Goal: Book appointment/travel/reservation

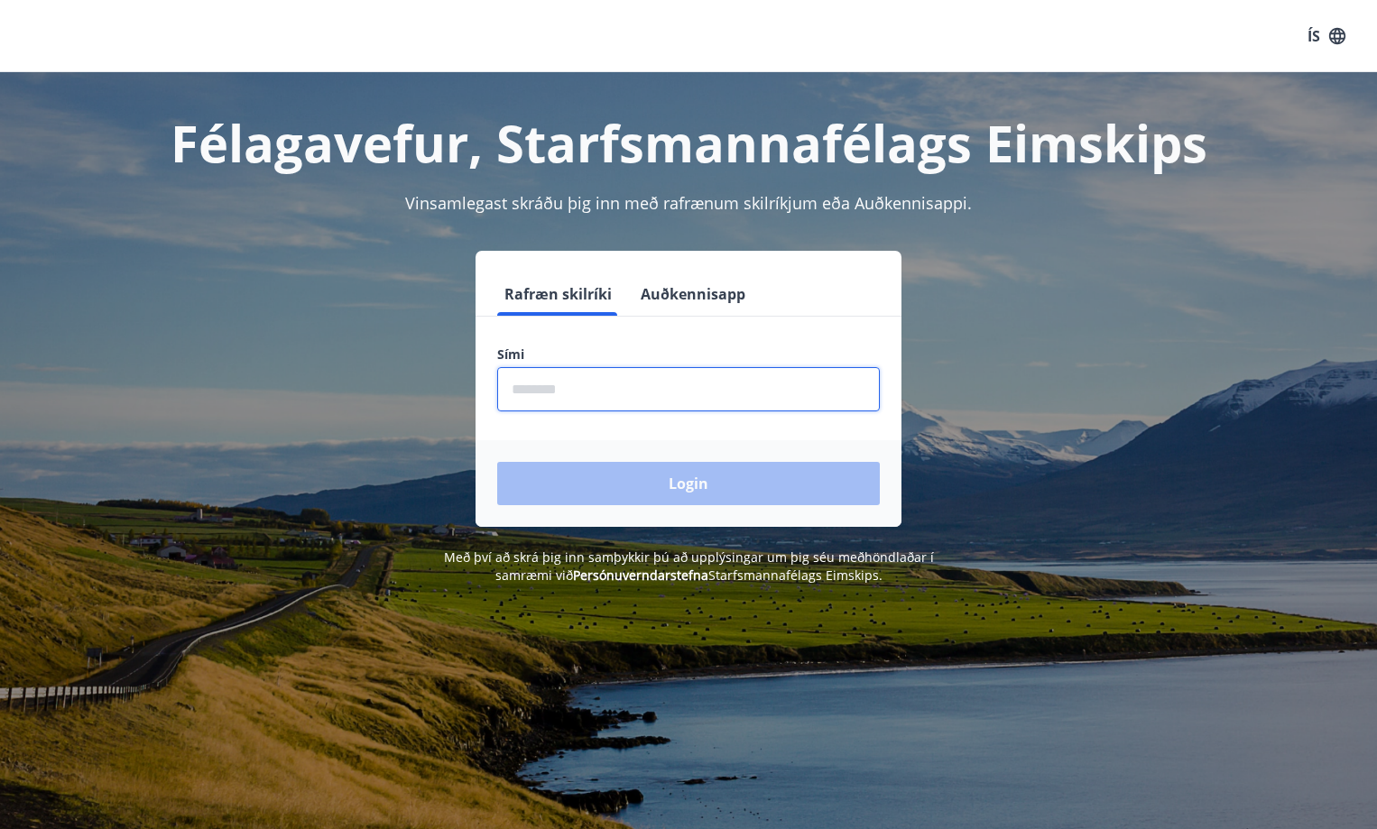
click at [589, 382] on input "phone" at bounding box center [688, 389] width 383 height 44
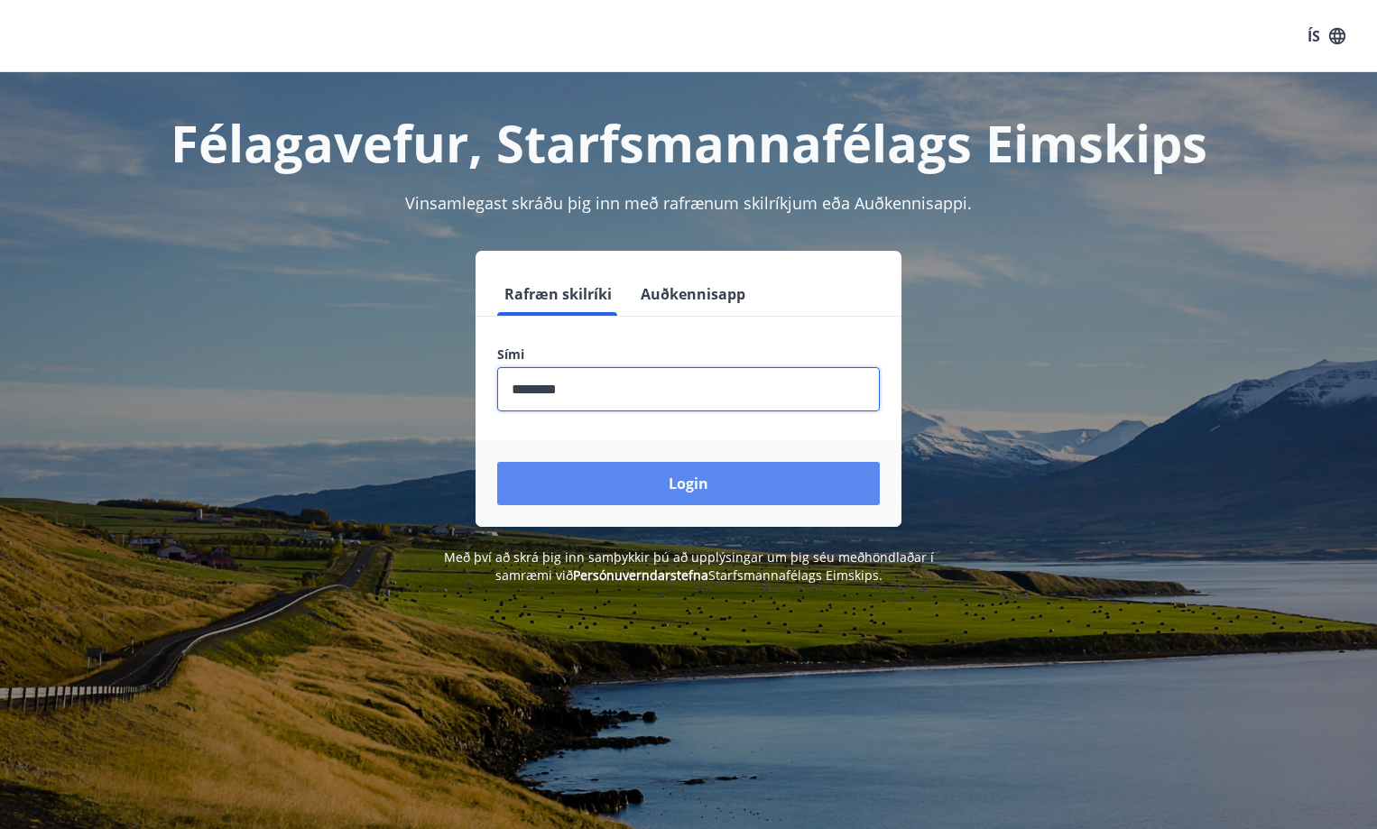
type input "********"
click at [665, 475] on button "Login" at bounding box center [688, 483] width 383 height 43
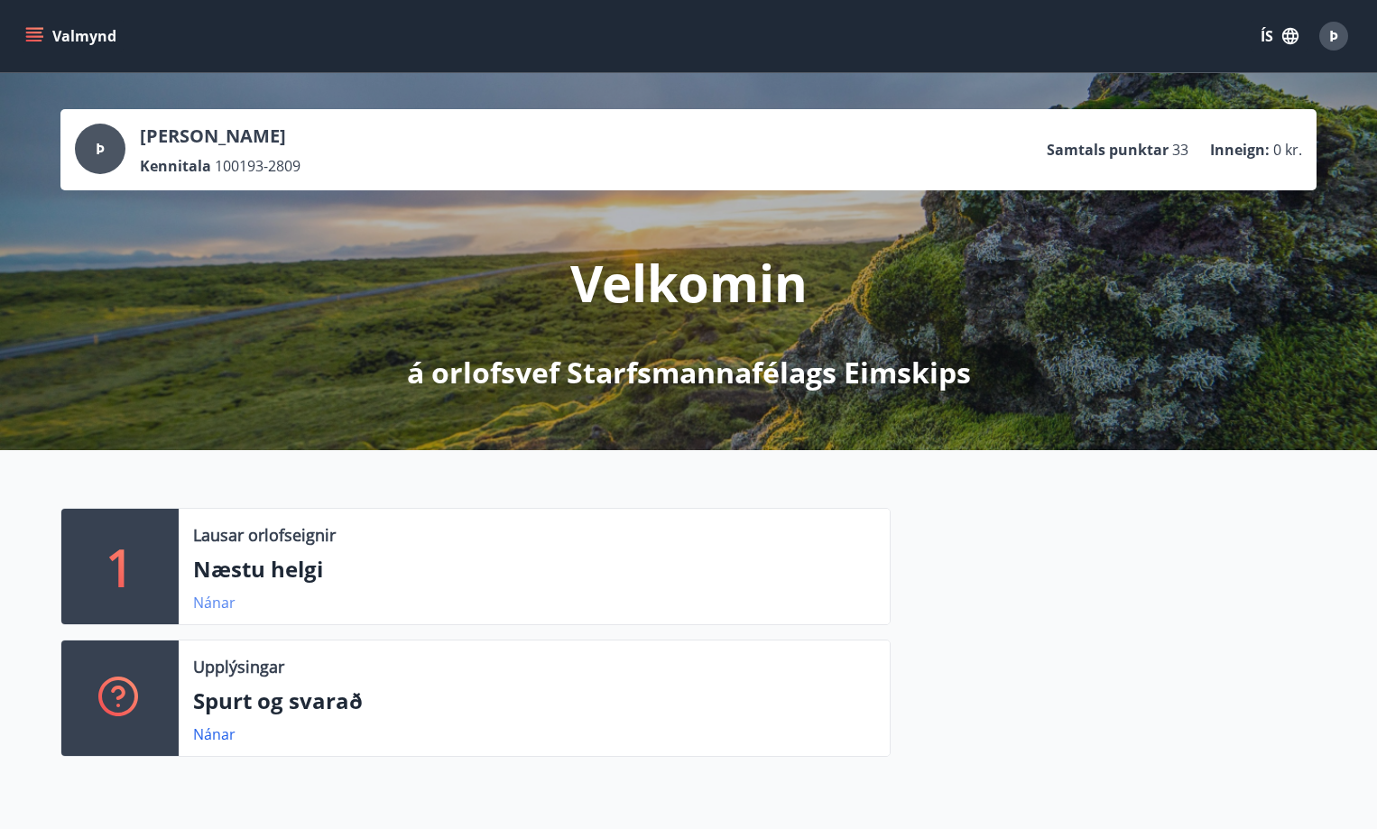
click at [215, 607] on link "Nánar" at bounding box center [214, 603] width 42 height 20
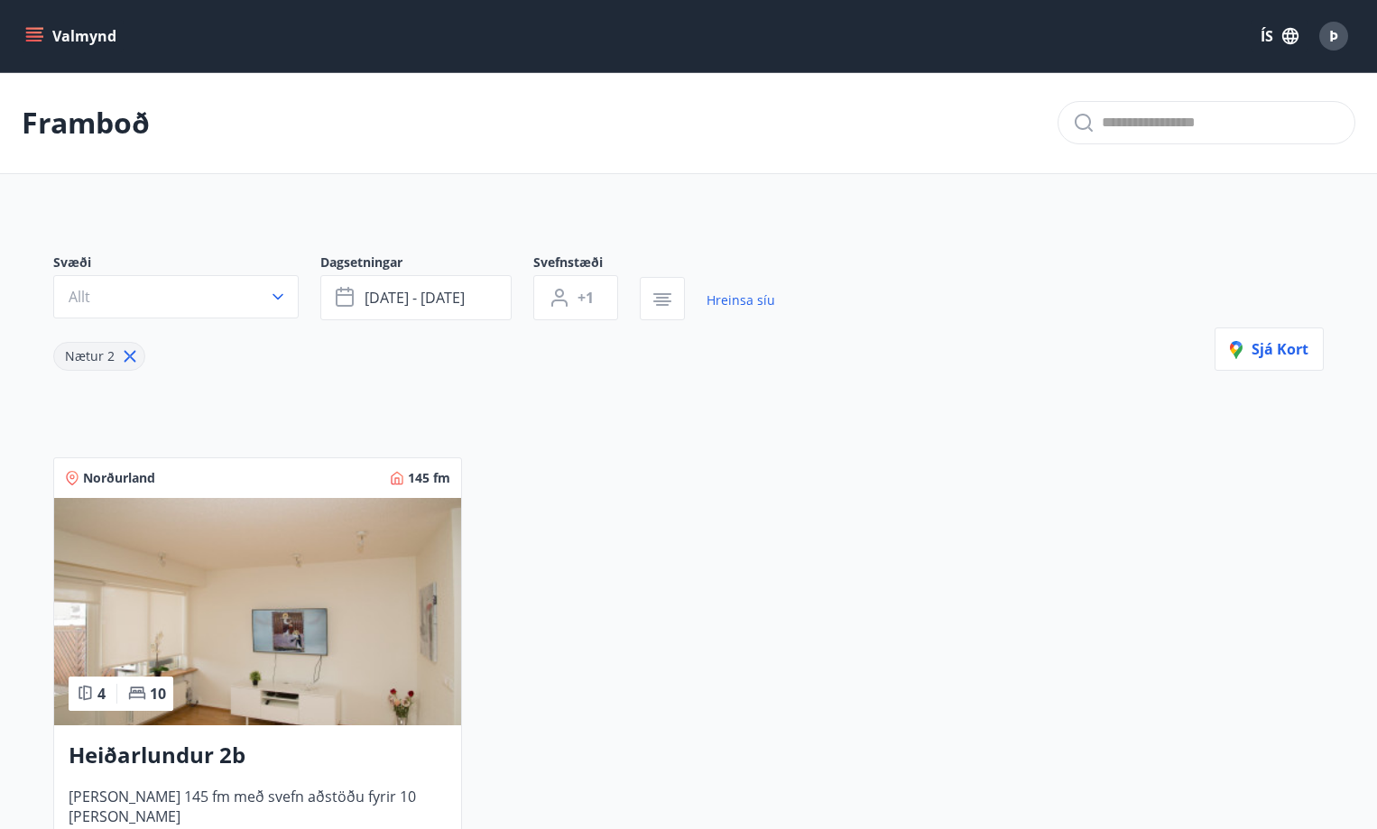
click at [30, 28] on icon "menu" at bounding box center [36, 29] width 20 height 2
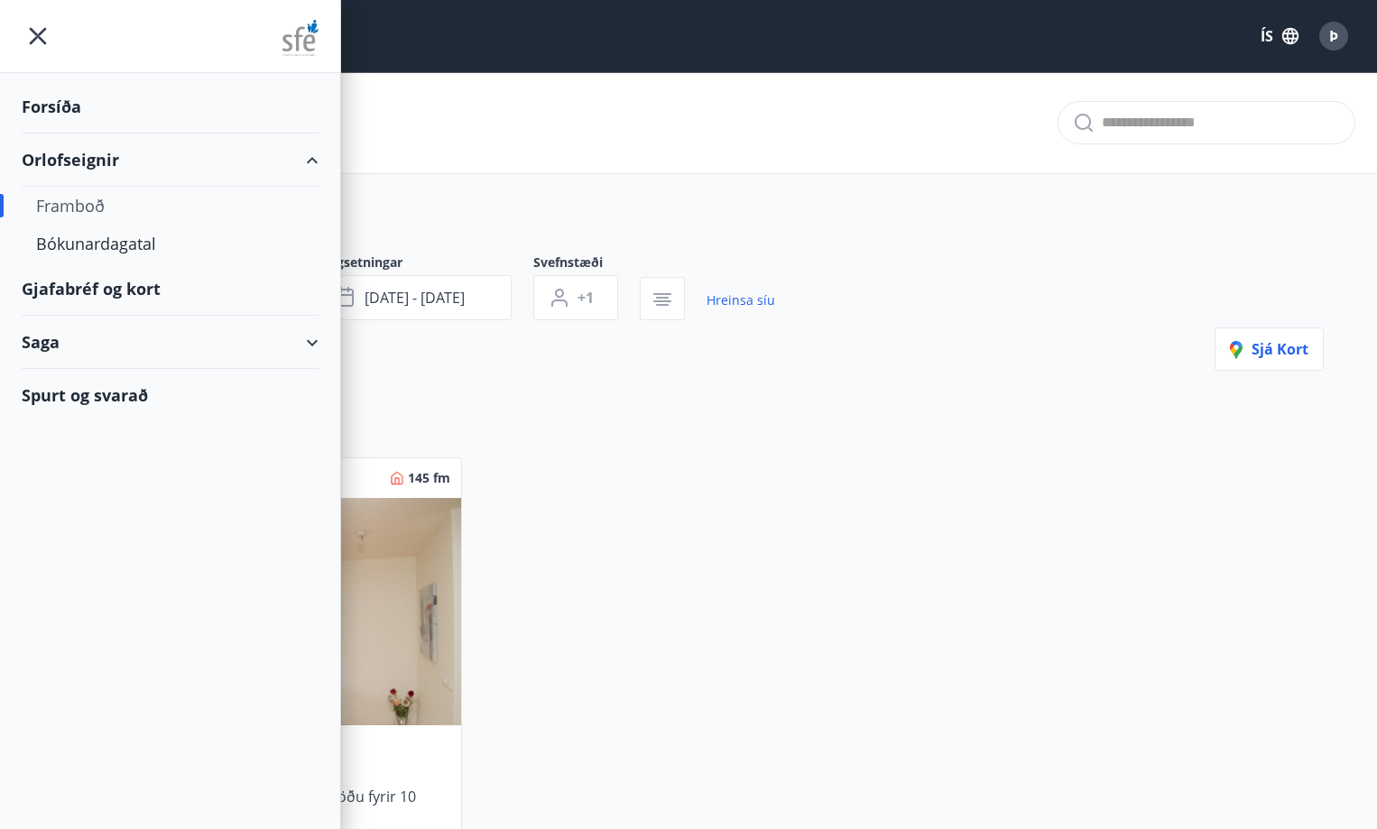
click at [66, 205] on div "Framboð" at bounding box center [170, 206] width 268 height 38
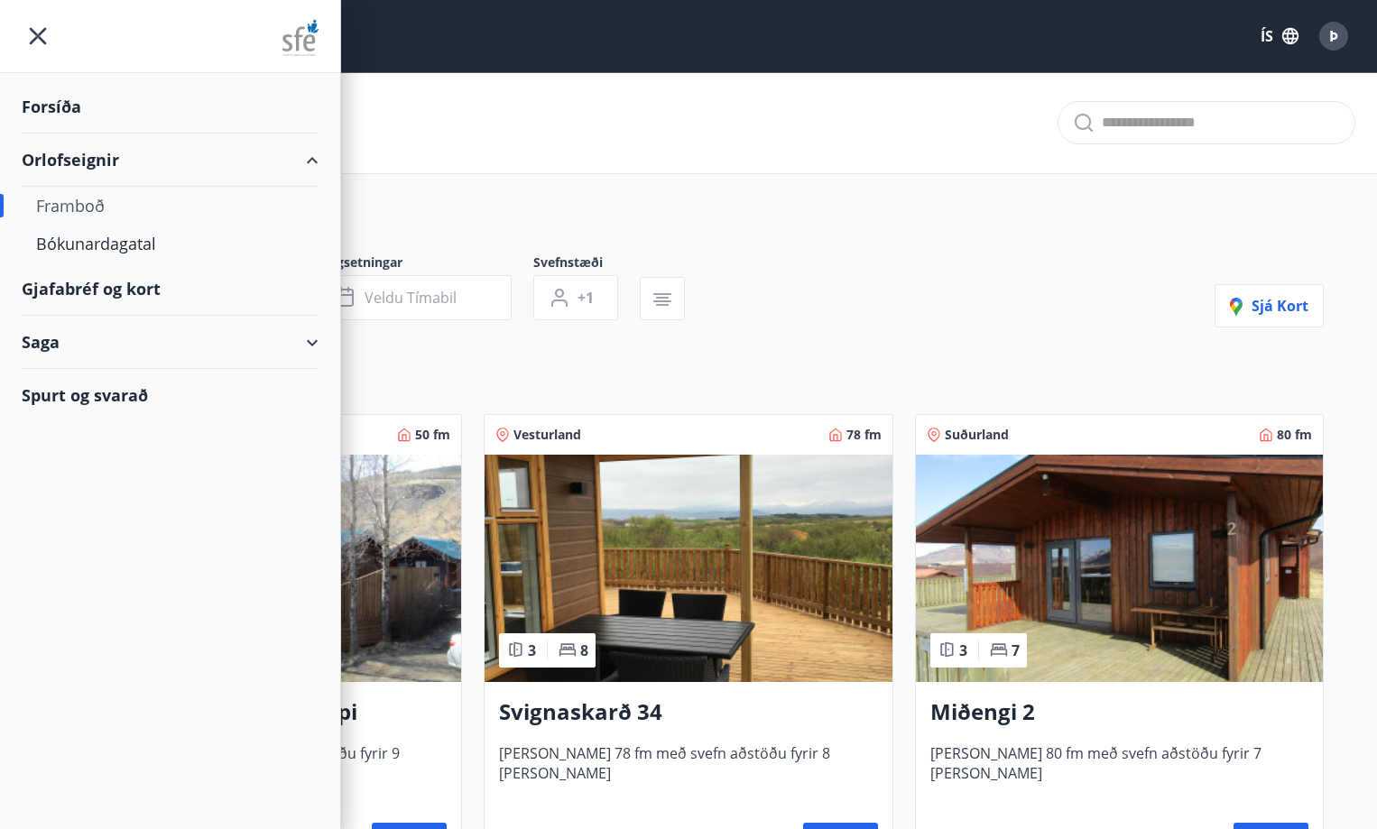
click at [262, 168] on div "Orlofseignir" at bounding box center [170, 160] width 297 height 53
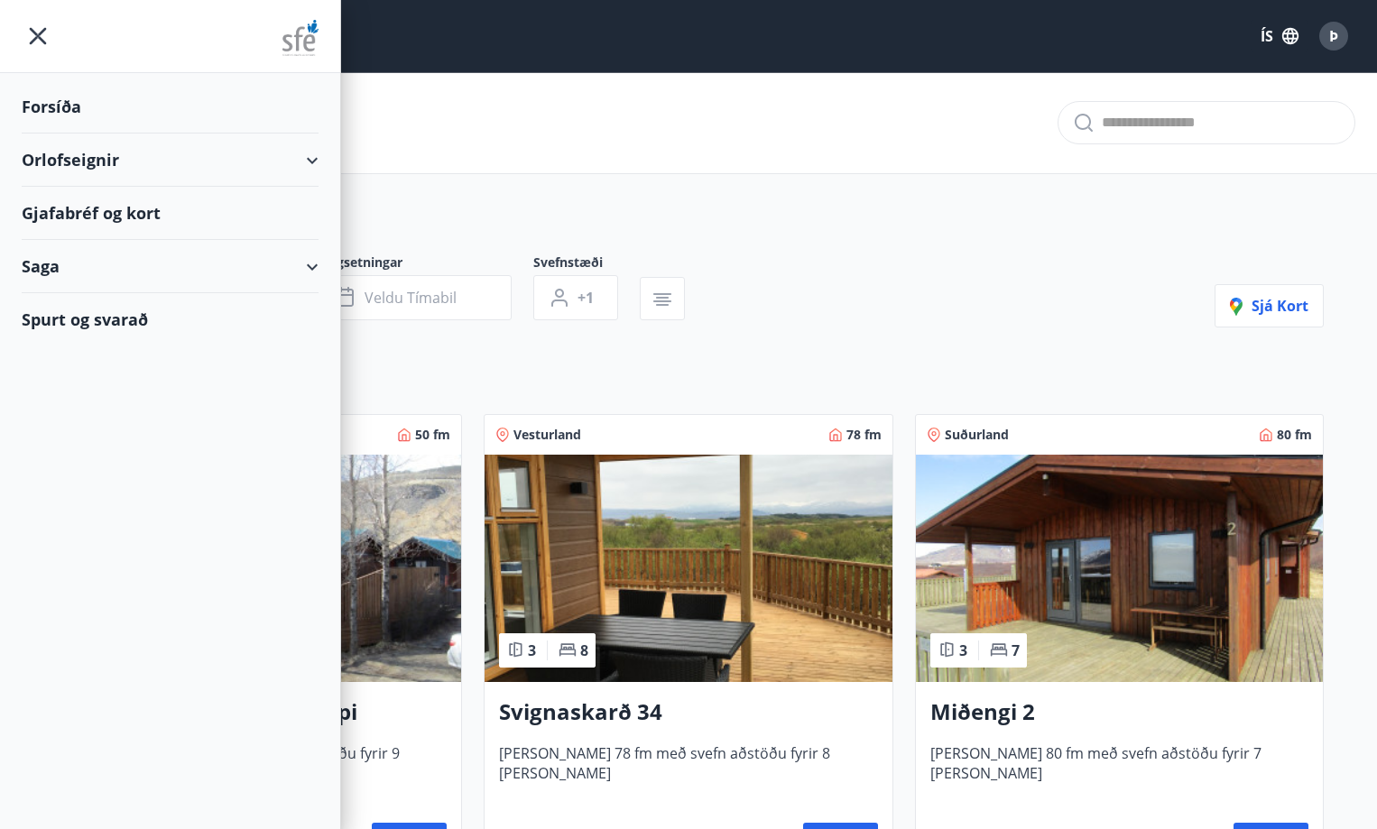
click at [262, 168] on div "Orlofseignir" at bounding box center [170, 160] width 297 height 53
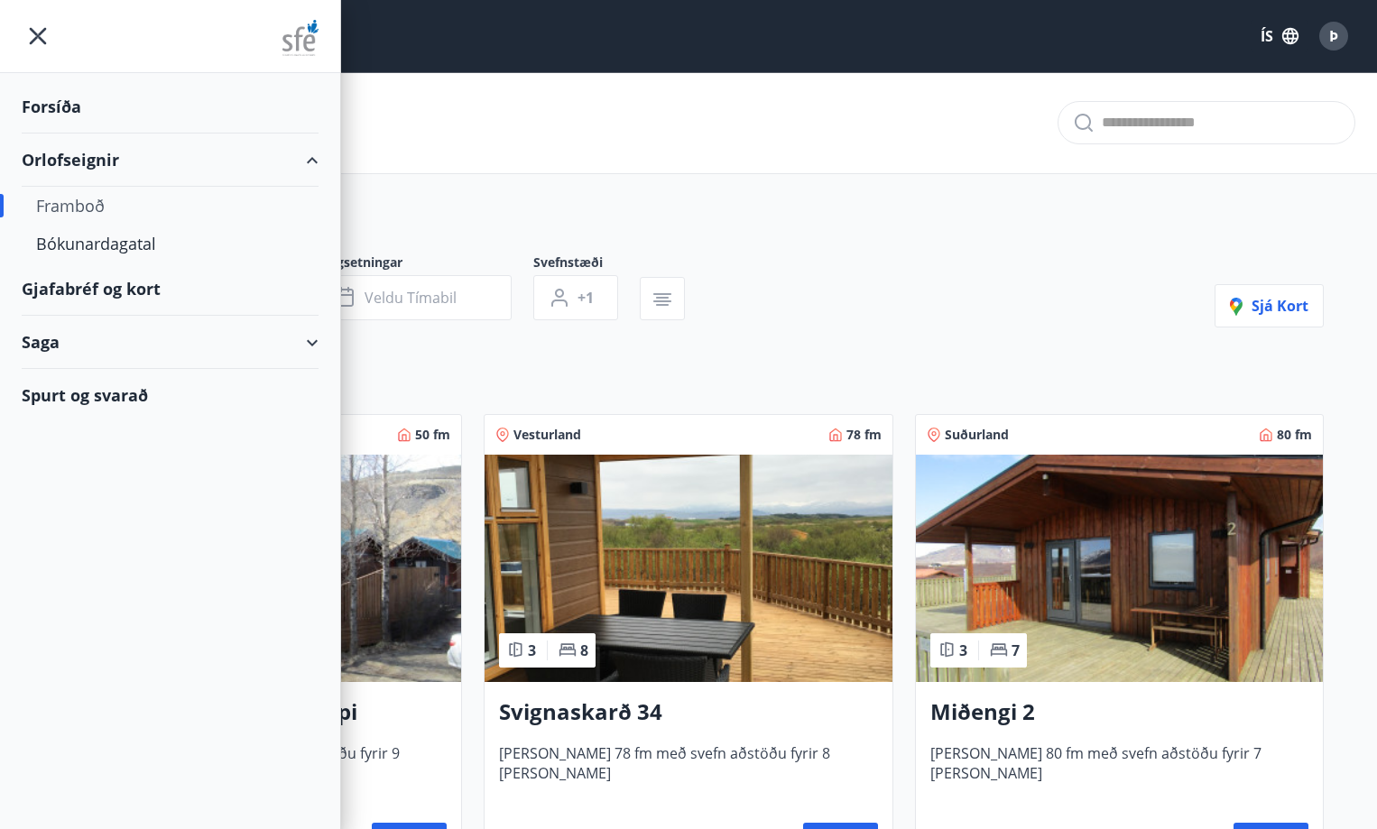
click at [839, 296] on div "Svæði Allt Dagsetningar Veldu tímabil Svefnstæði +1 Sjá kort" at bounding box center [688, 291] width 1270 height 74
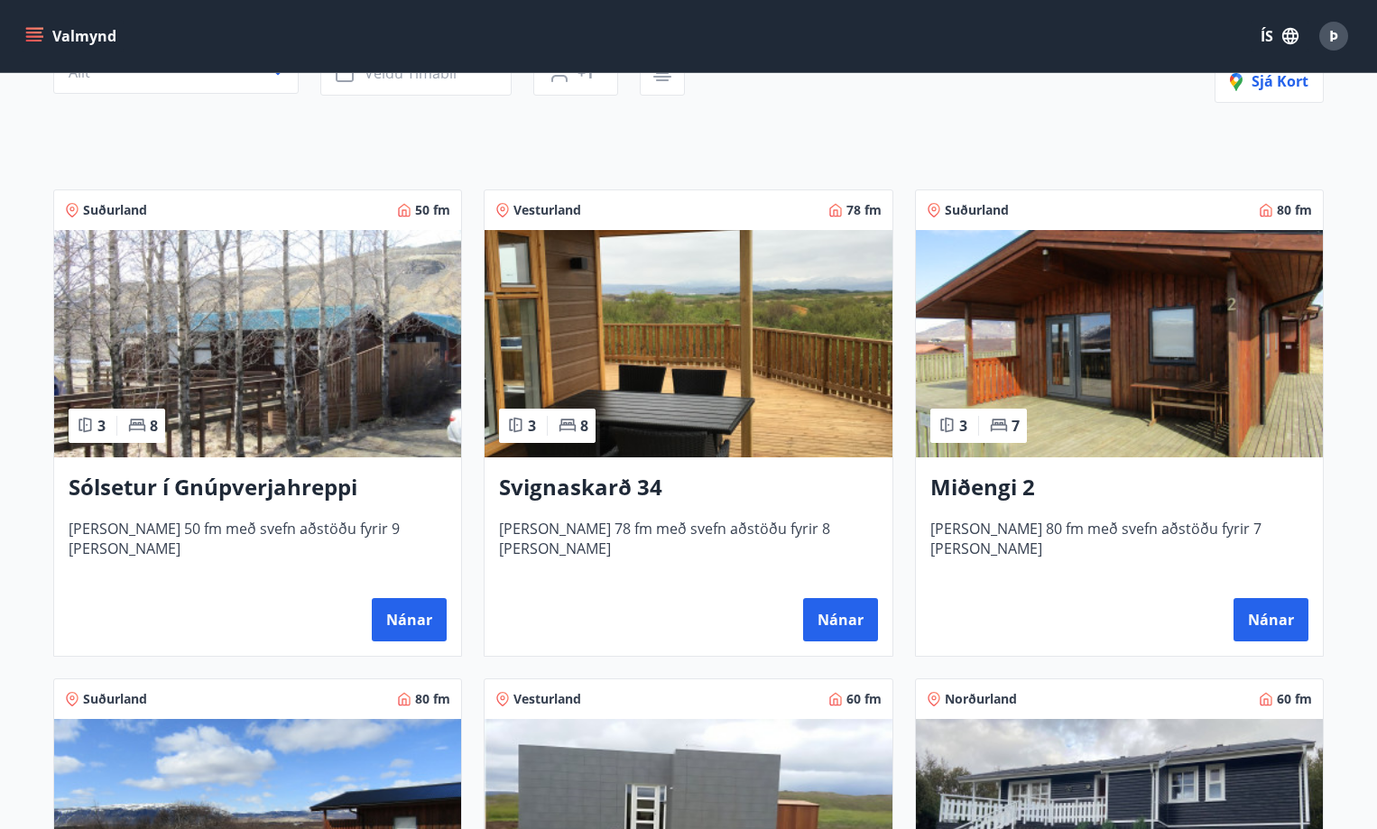
scroll to position [271, 0]
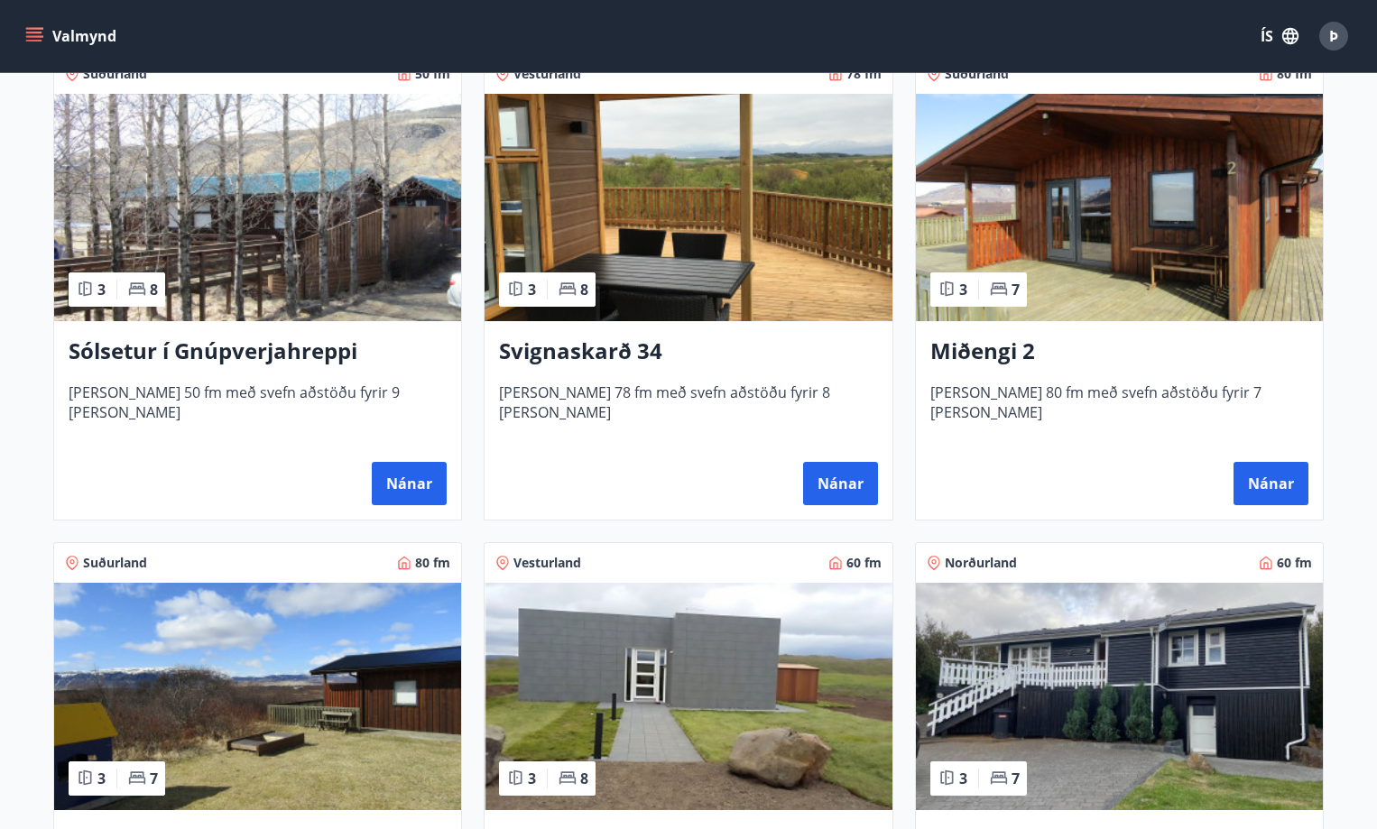
click at [614, 352] on h3 "Svignaskarð 34" at bounding box center [688, 352] width 378 height 32
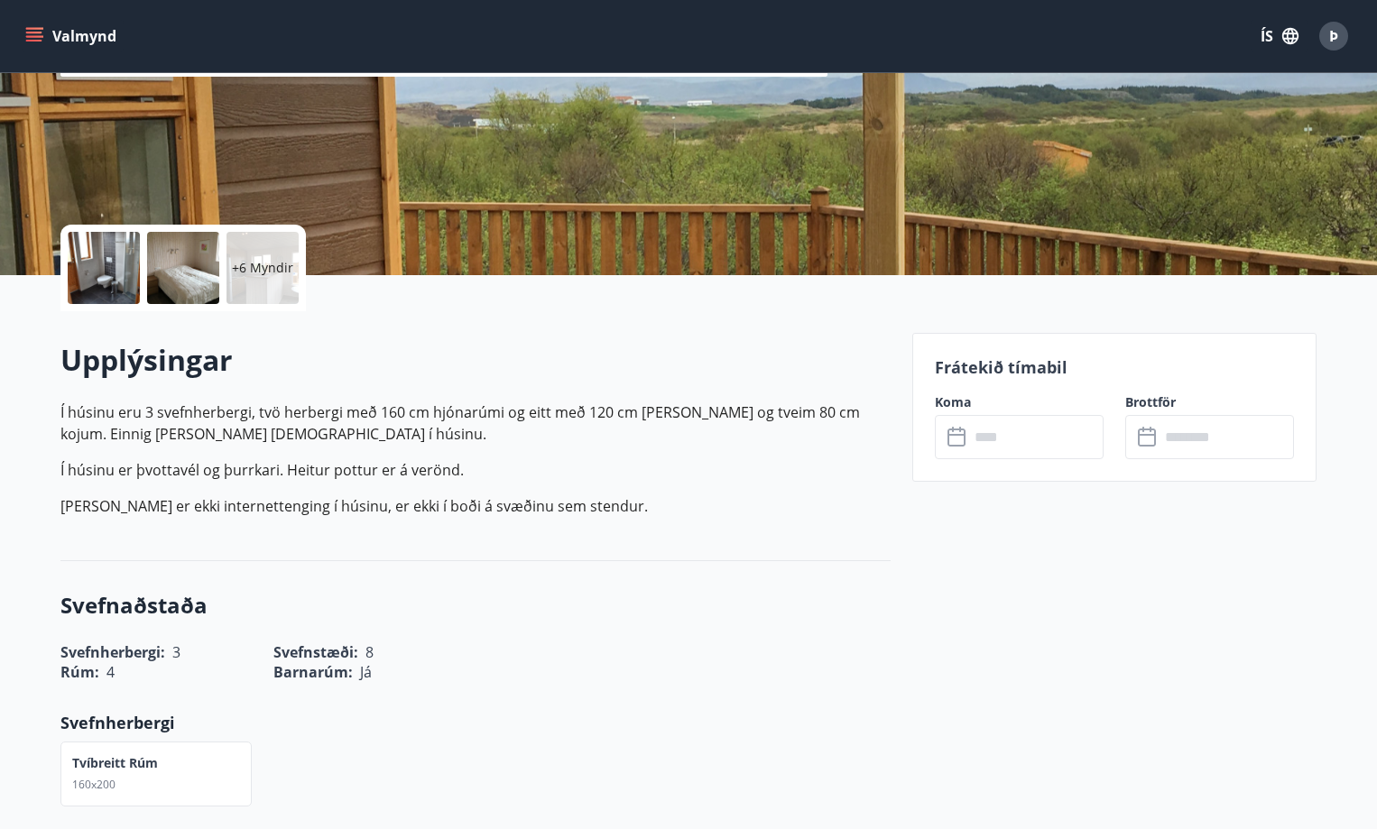
scroll to position [271, 0]
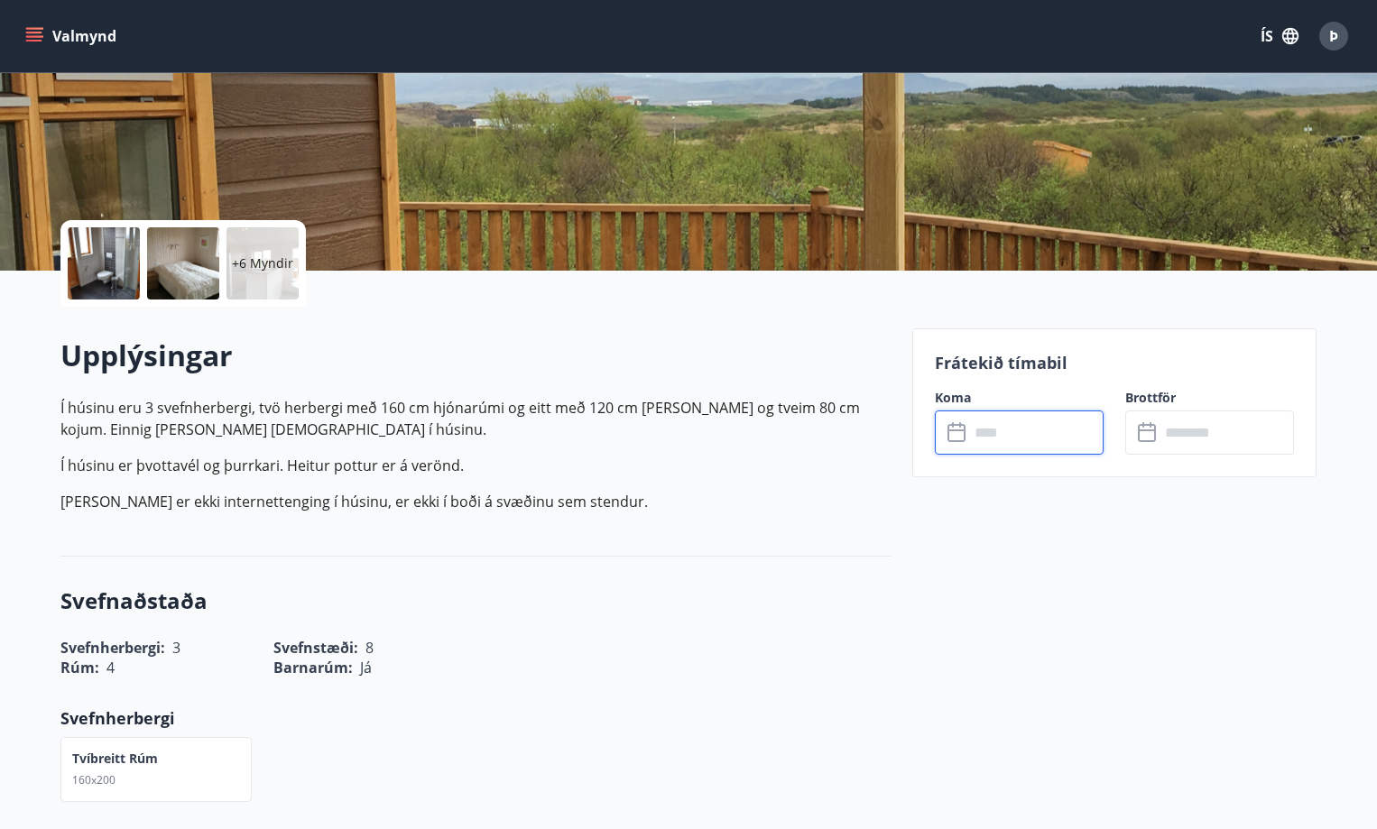
click at [1004, 435] on input "text" at bounding box center [1036, 433] width 134 height 44
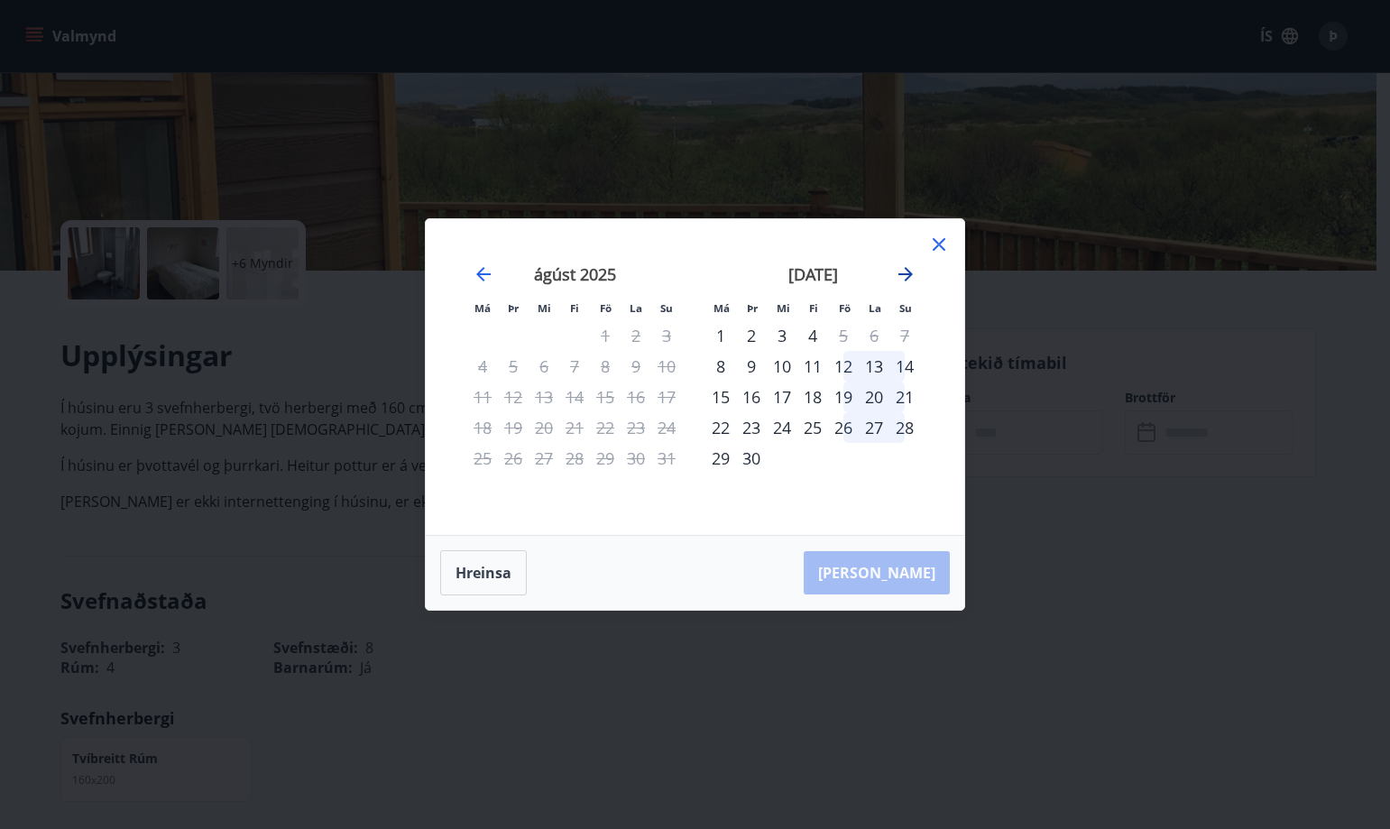
click at [909, 283] on icon "Move forward to switch to the next month." at bounding box center [906, 274] width 22 height 22
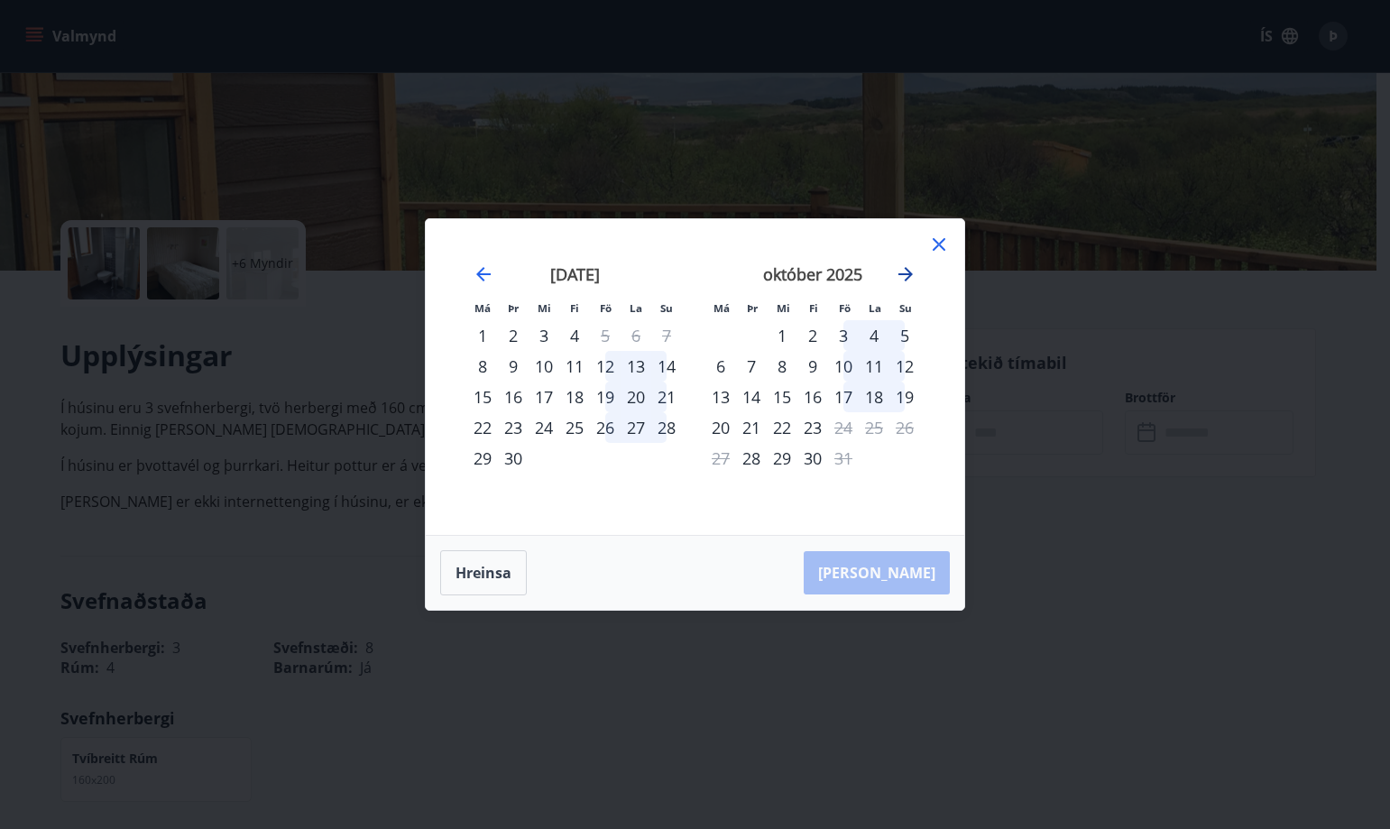
click at [910, 276] on icon "Move forward to switch to the next month." at bounding box center [906, 274] width 14 height 14
click at [907, 279] on icon "Move forward to switch to the next month." at bounding box center [906, 274] width 14 height 14
click at [903, 276] on icon "Move forward to switch to the next month." at bounding box center [906, 274] width 22 height 22
click at [873, 363] on div "10" at bounding box center [874, 366] width 31 height 31
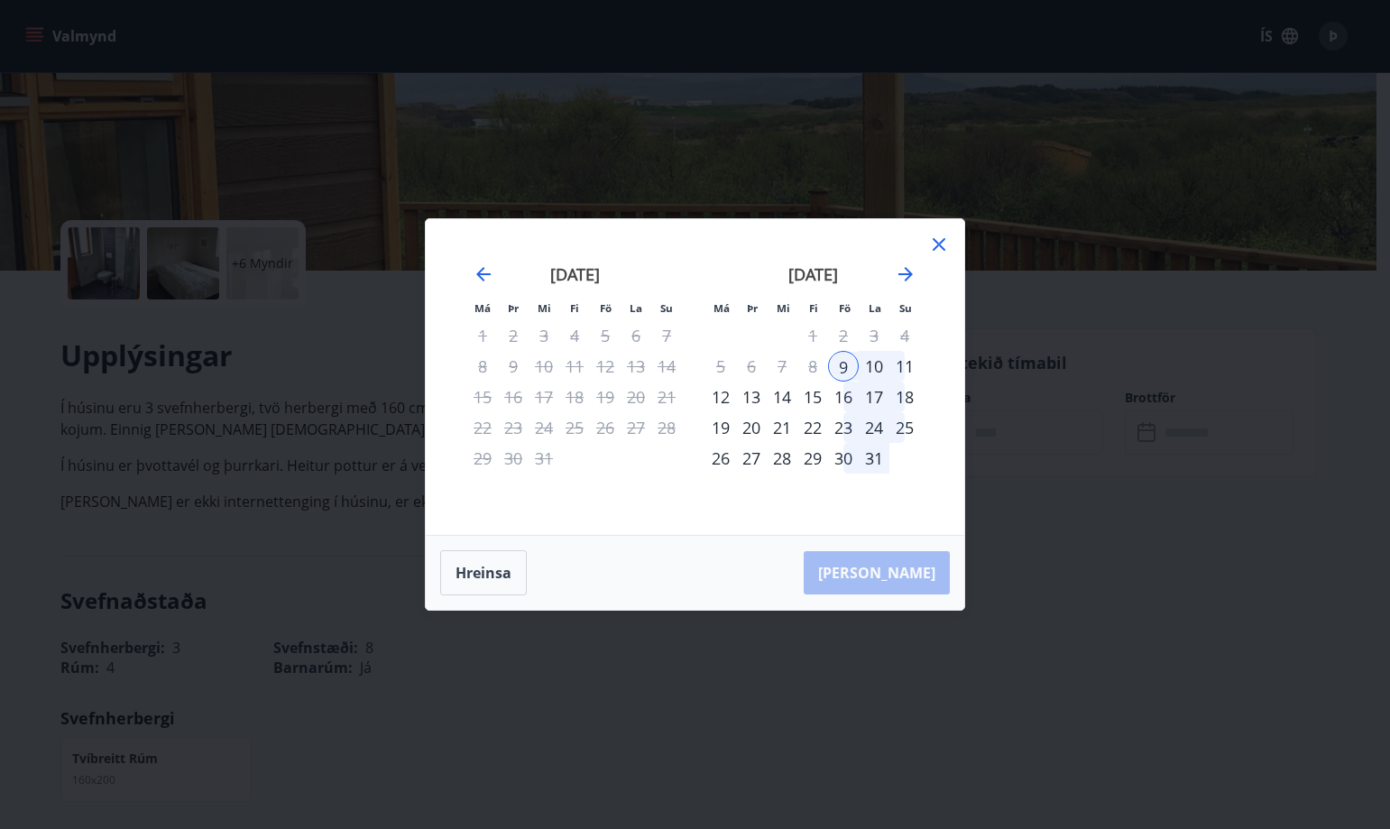
click at [910, 367] on div "11" at bounding box center [905, 366] width 31 height 31
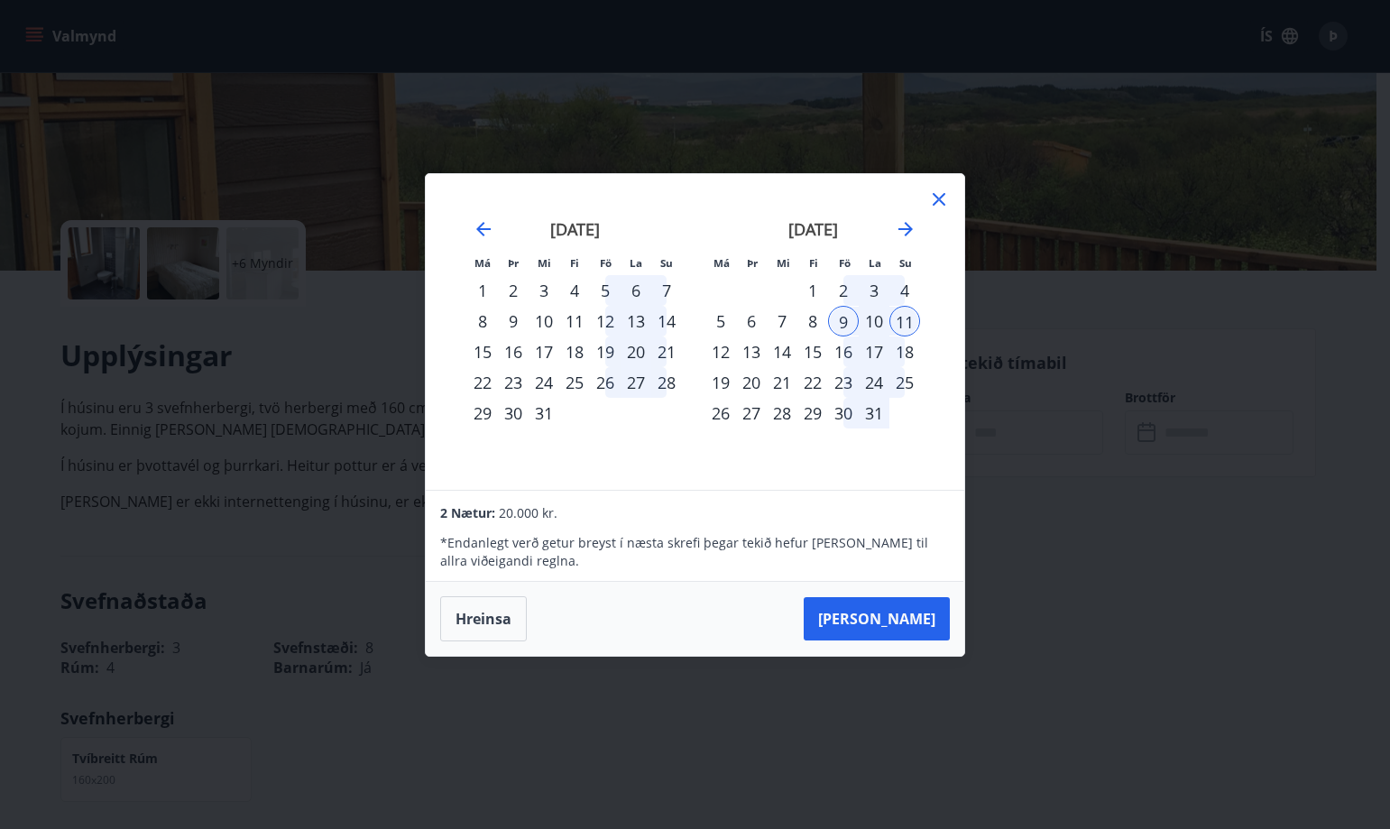
click at [943, 198] on icon at bounding box center [939, 200] width 22 height 22
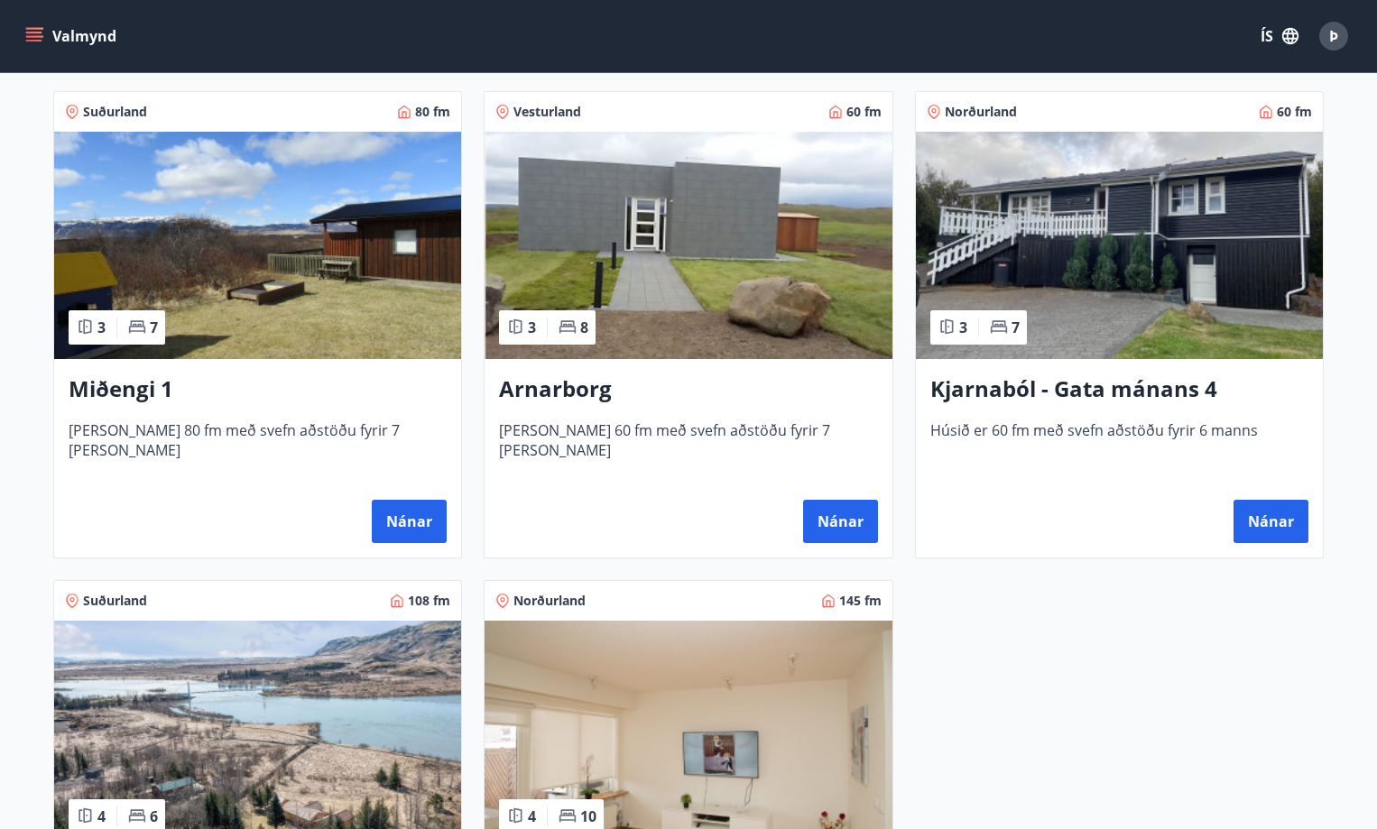
click at [1054, 383] on h3 "Kjarnaból - Gata mánans 4" at bounding box center [1119, 390] width 378 height 32
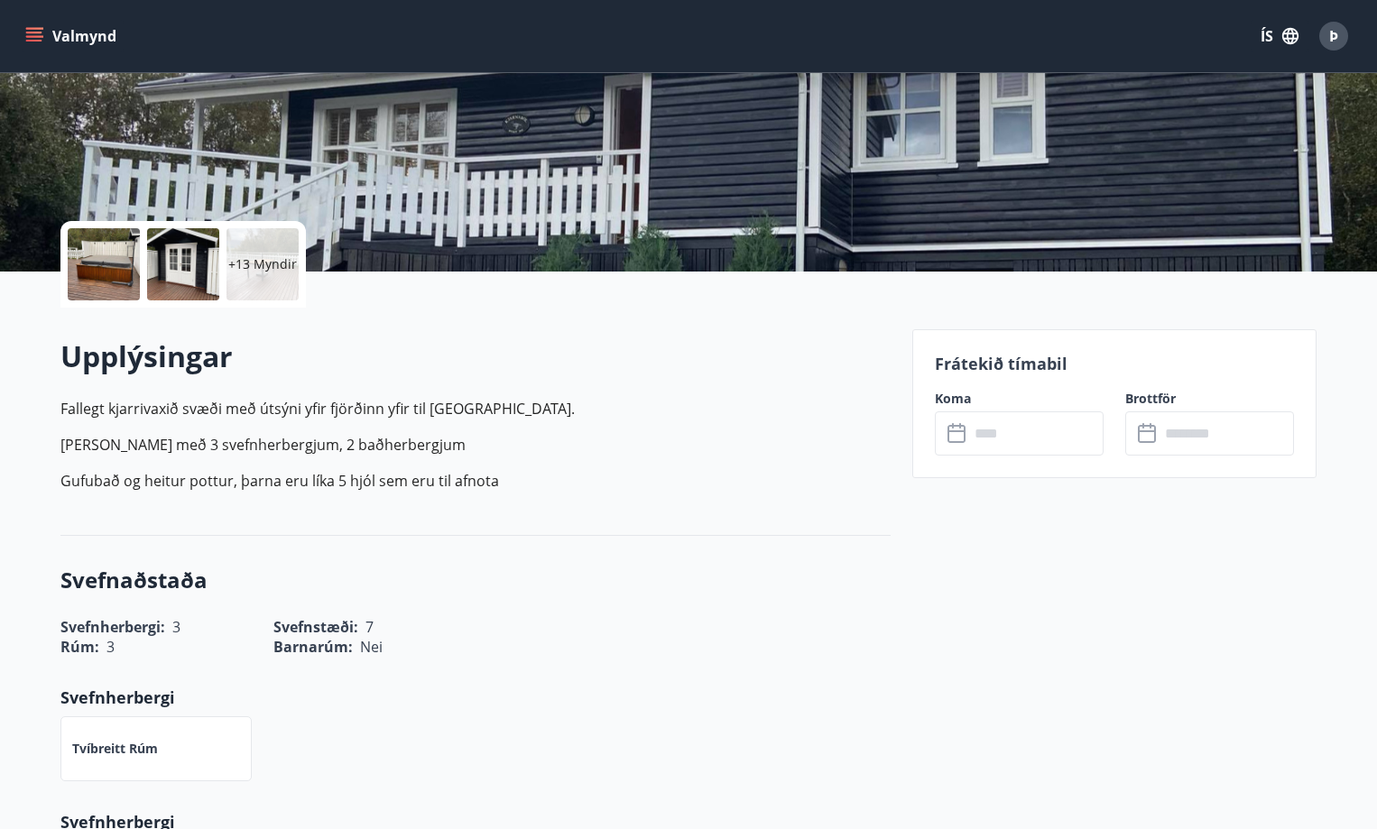
scroll to position [271, 0]
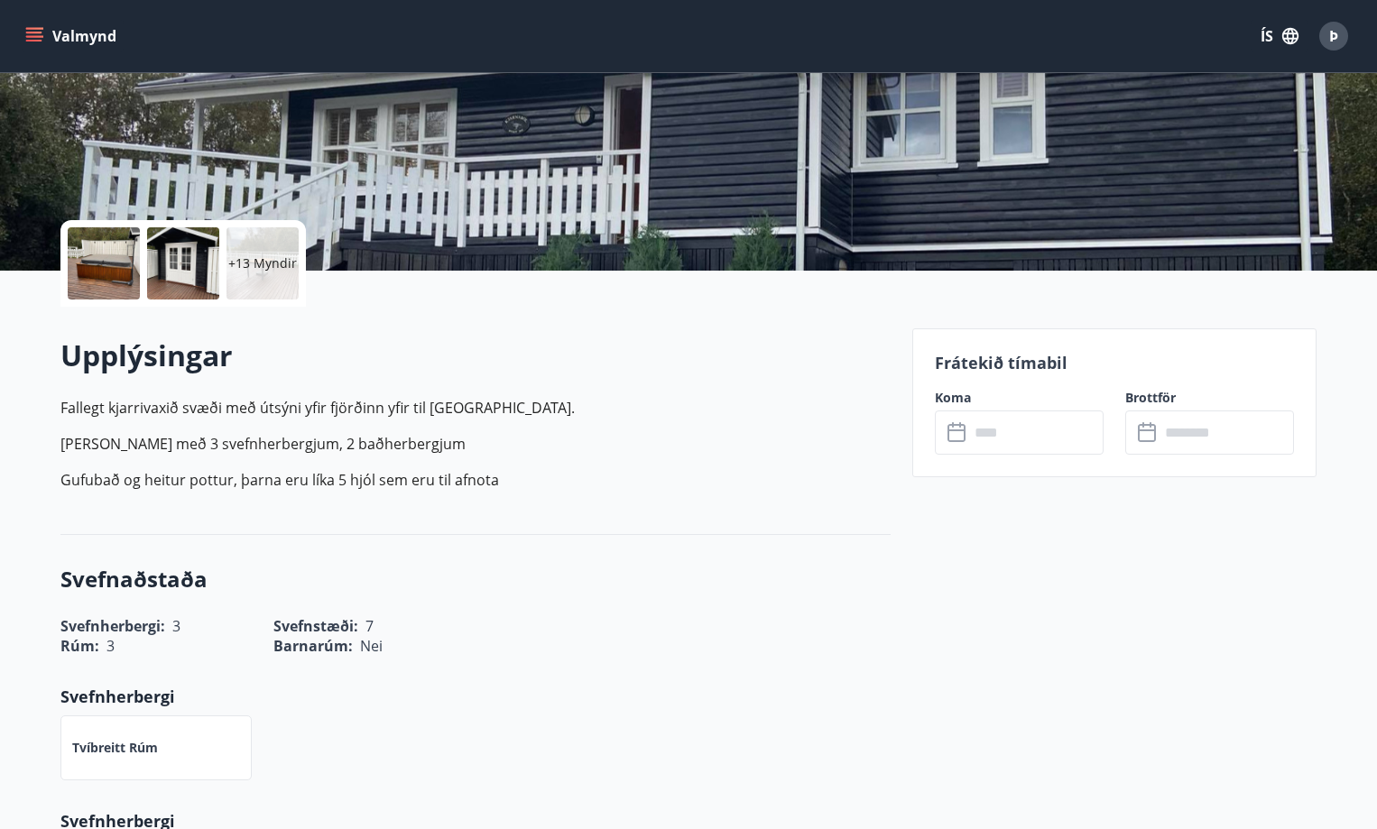
click at [997, 452] on input "text" at bounding box center [1036, 433] width 134 height 44
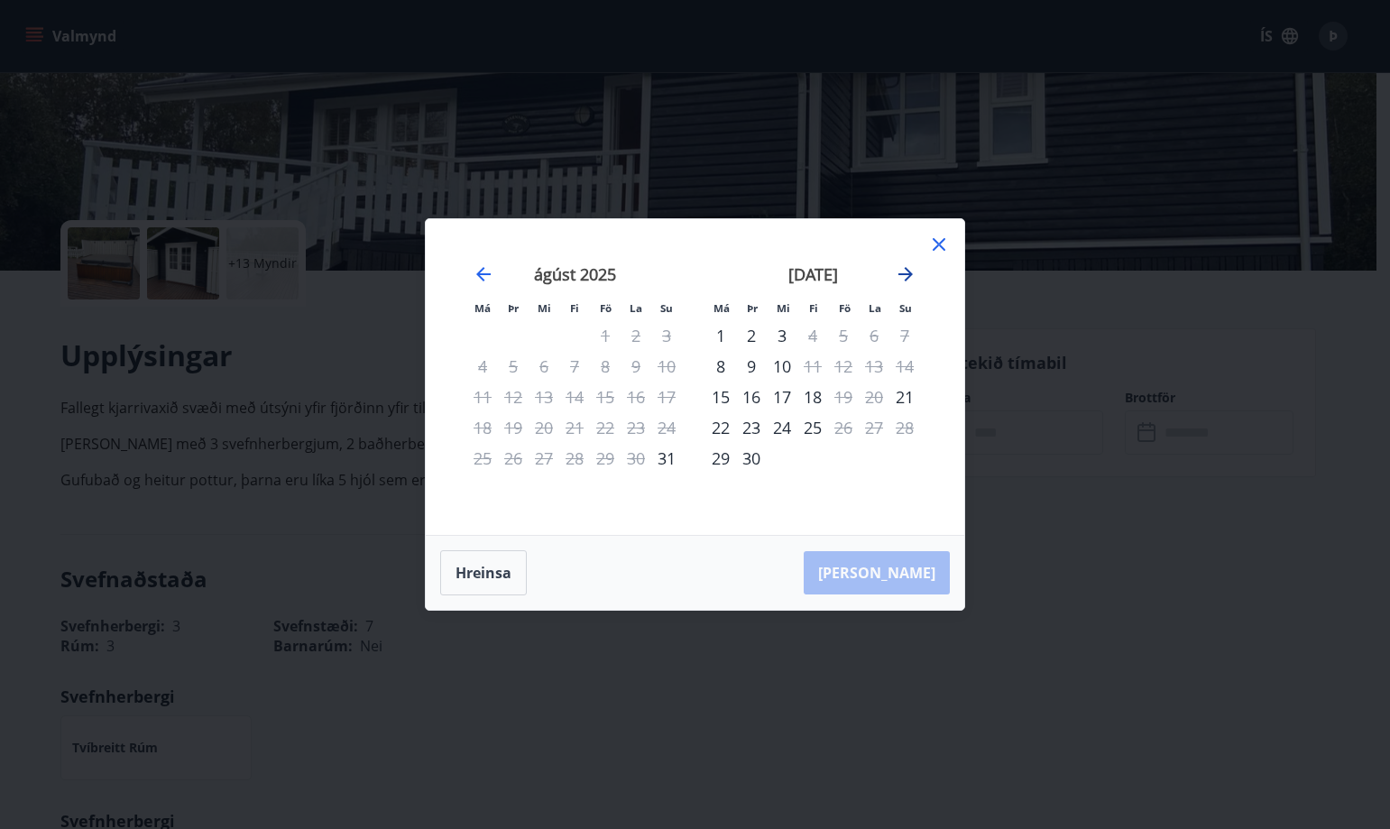
click at [905, 272] on icon "Move forward to switch to the next month." at bounding box center [906, 274] width 22 height 22
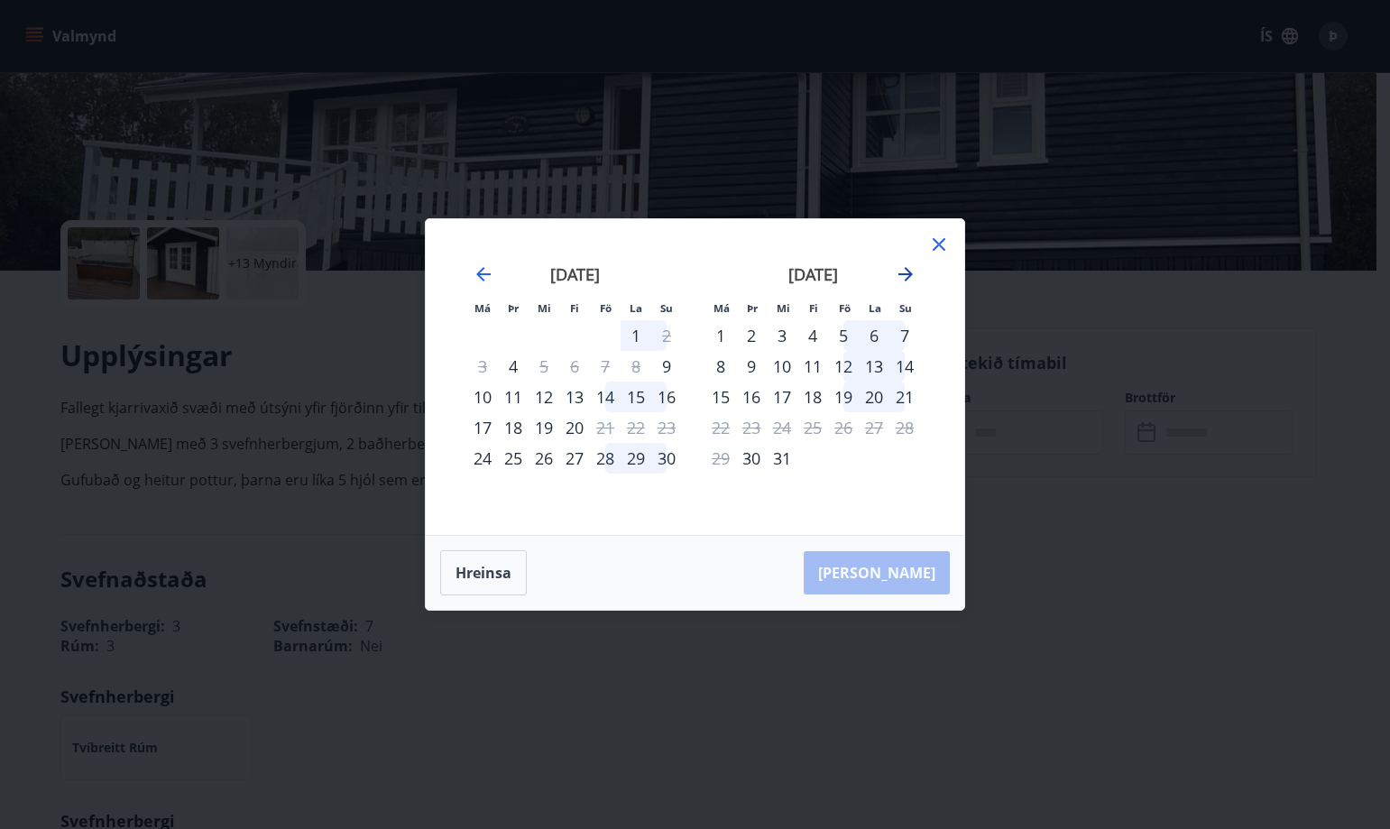
click at [905, 272] on icon "Move forward to switch to the next month." at bounding box center [906, 274] width 22 height 22
click at [836, 365] on div "9" at bounding box center [843, 366] width 31 height 31
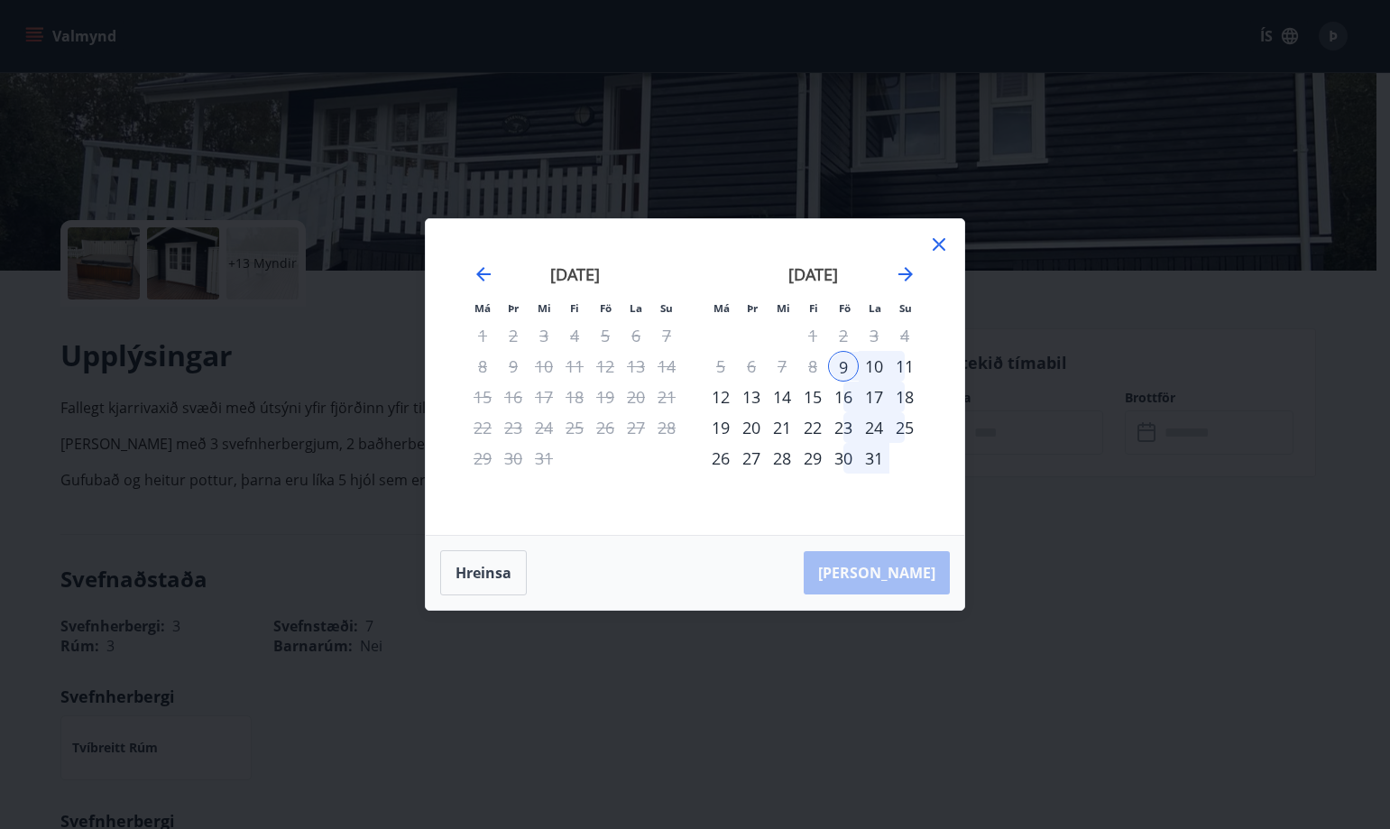
click at [725, 401] on div "12" at bounding box center [721, 397] width 31 height 31
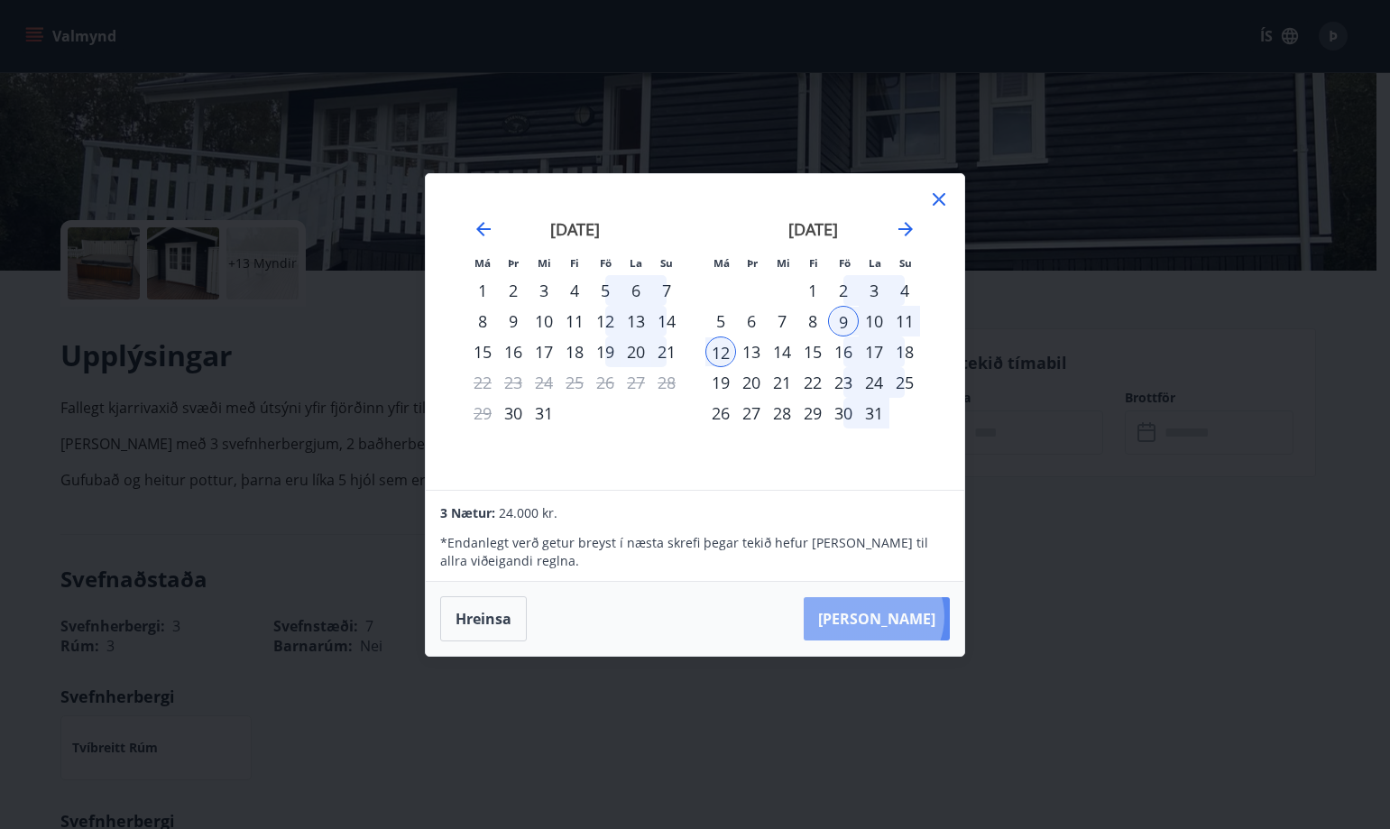
click at [928, 616] on button "Taka Frá" at bounding box center [877, 618] width 146 height 43
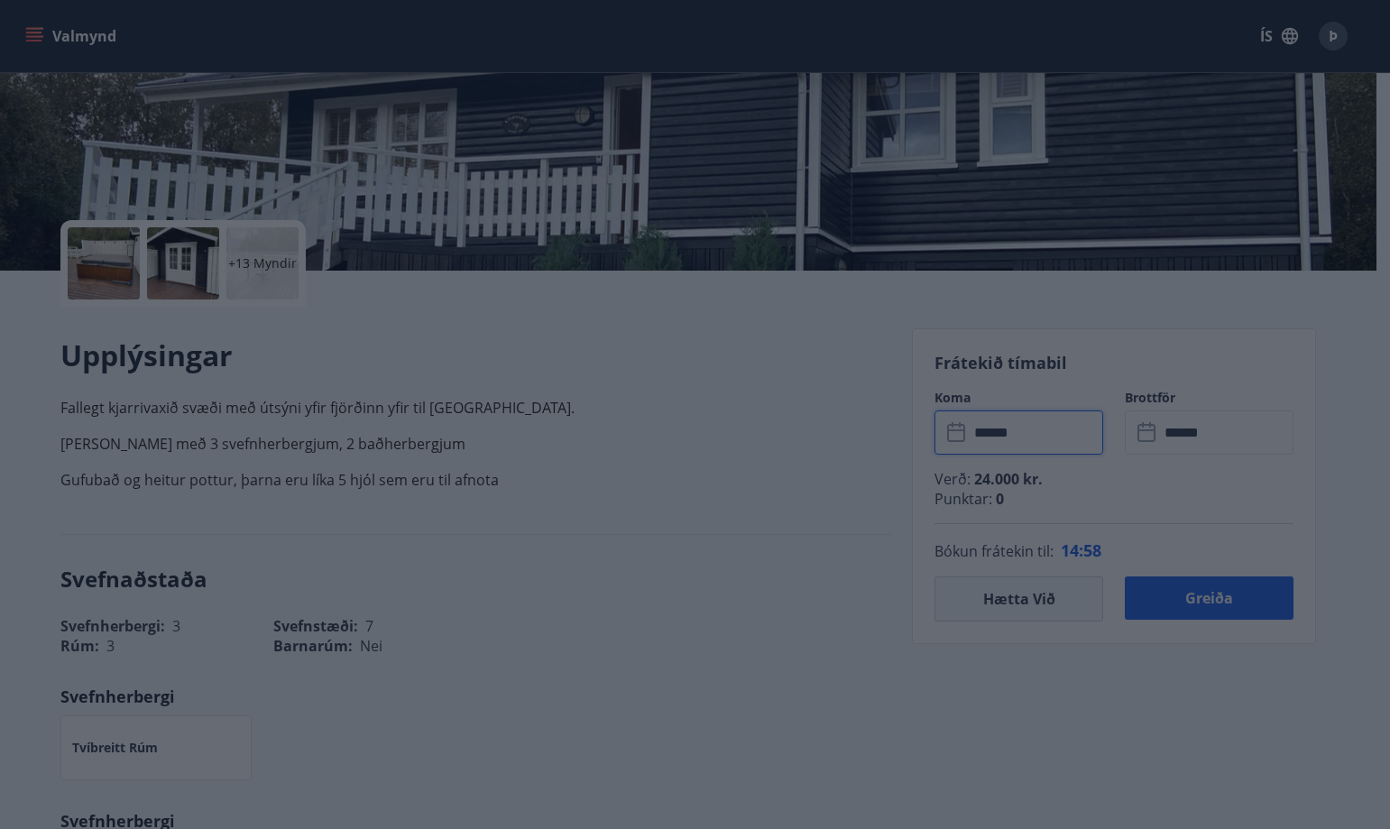
type input "******"
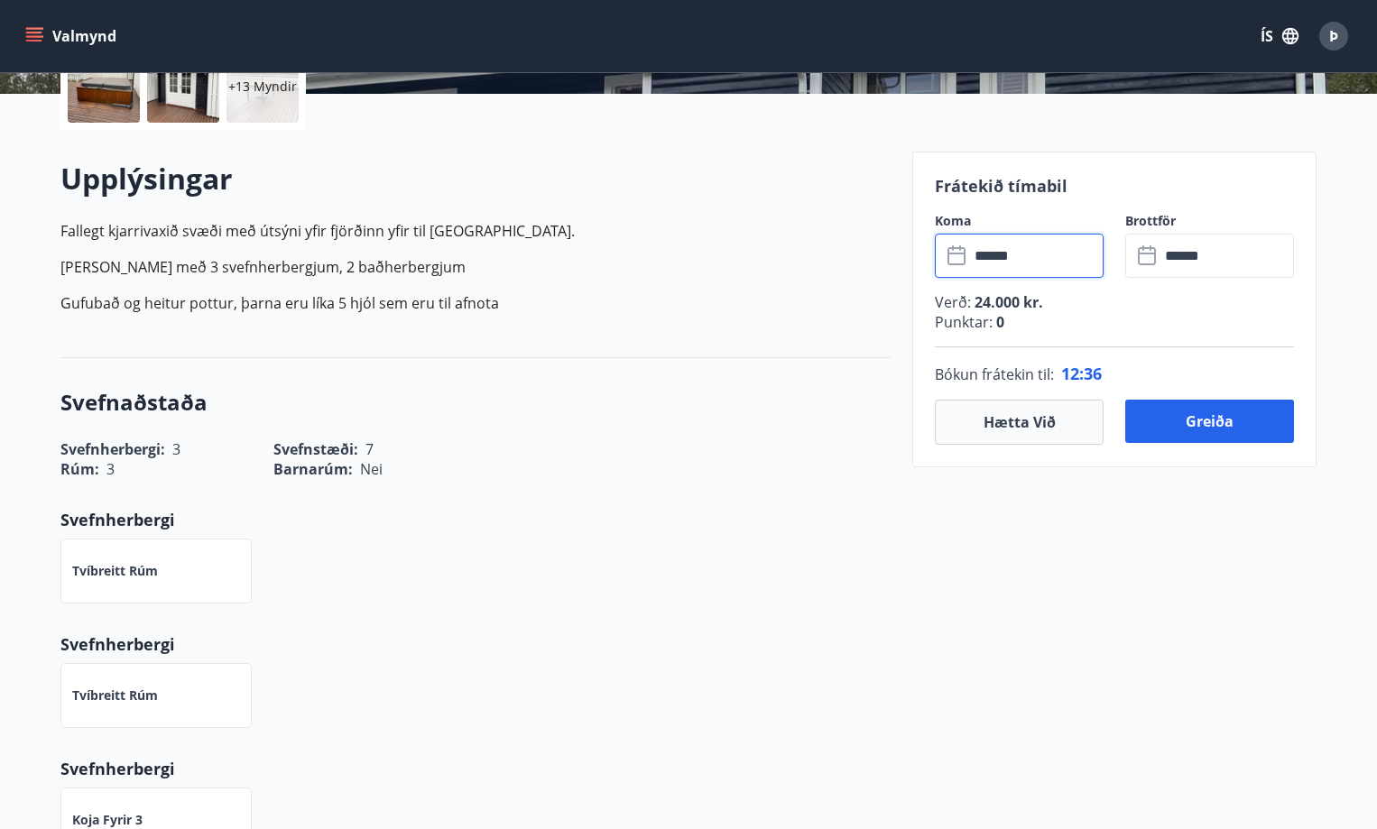
scroll to position [451, 0]
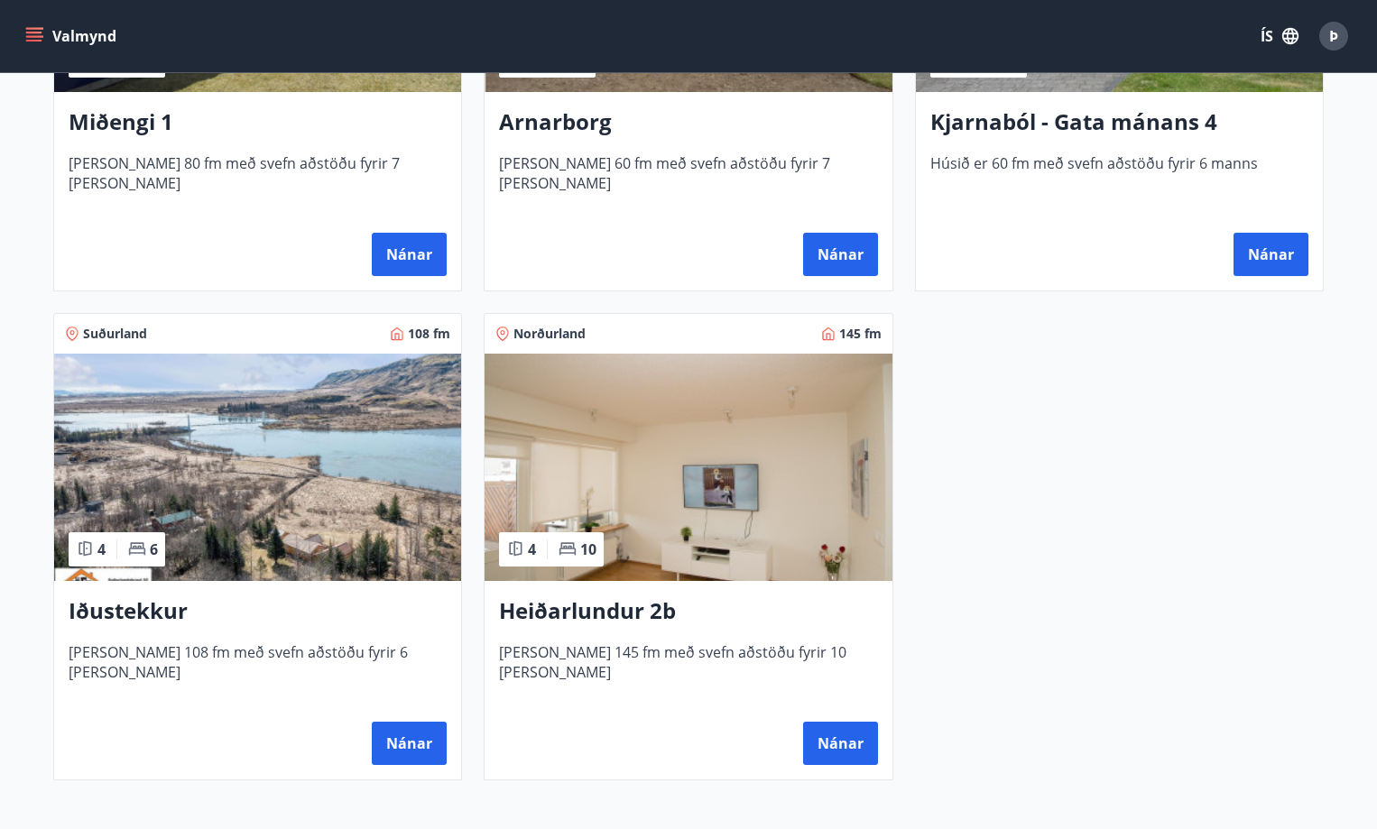
scroll to position [1083, 0]
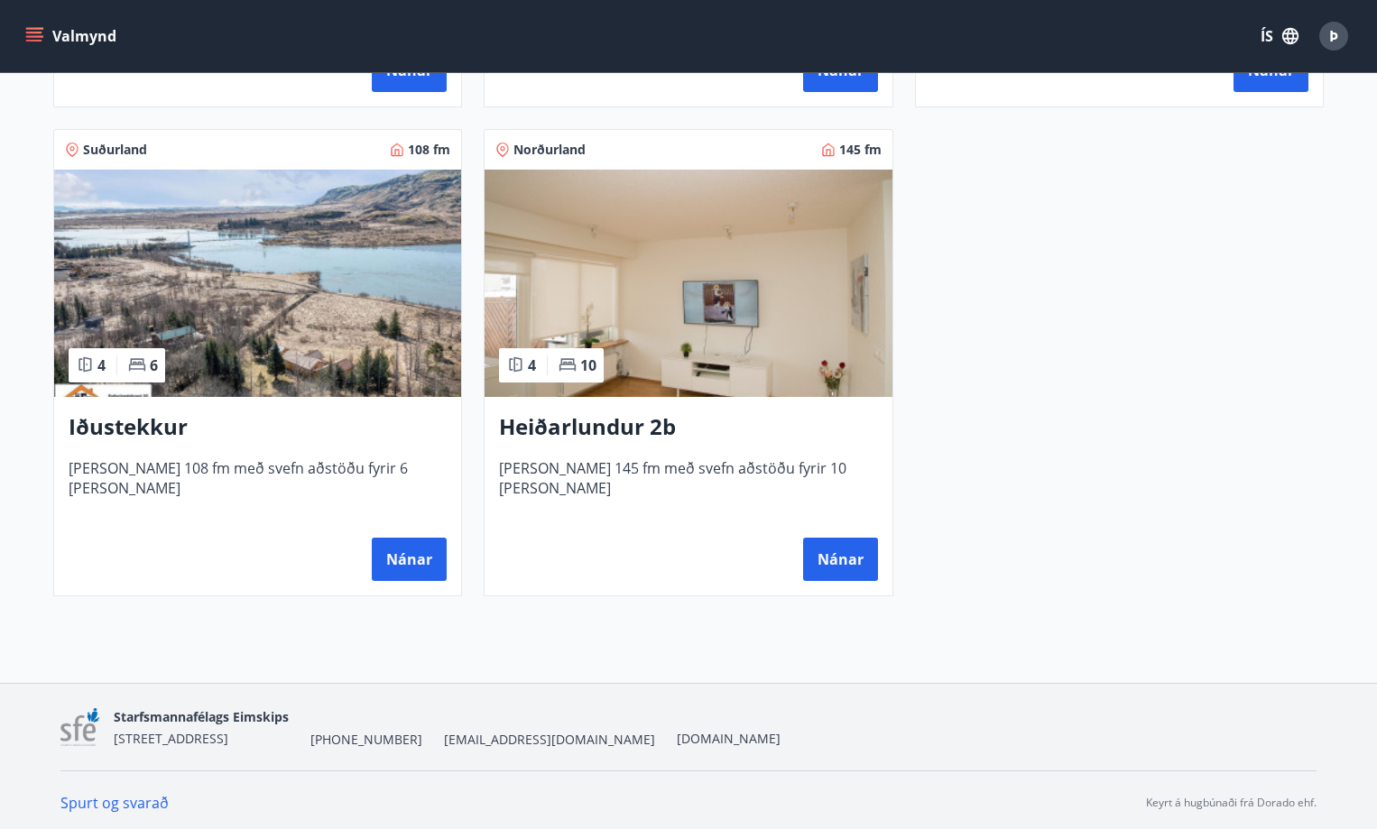
click at [607, 418] on h3 "Heiðarlundur 2b" at bounding box center [688, 427] width 378 height 32
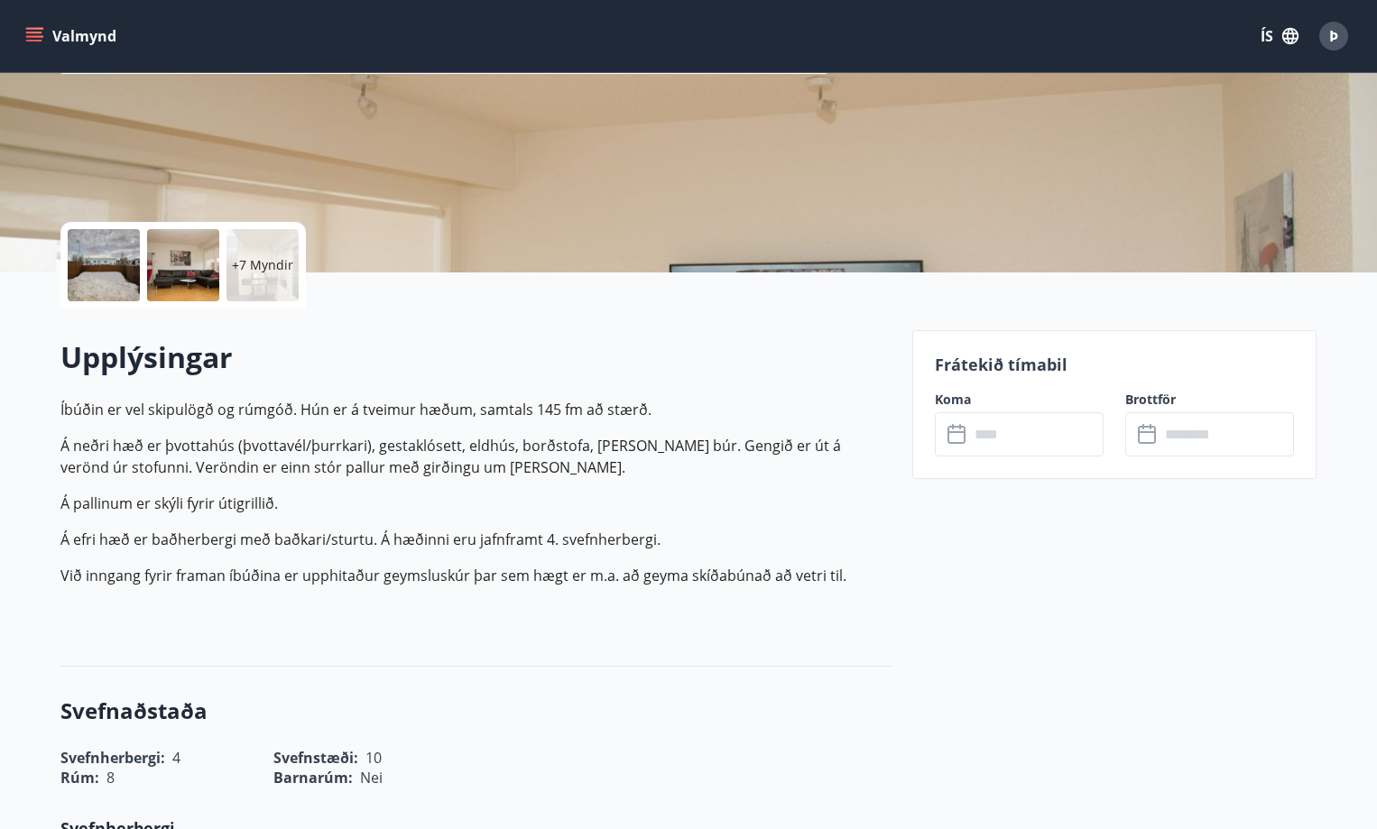
scroll to position [271, 0]
click at [1023, 441] on input "text" at bounding box center [1036, 433] width 134 height 44
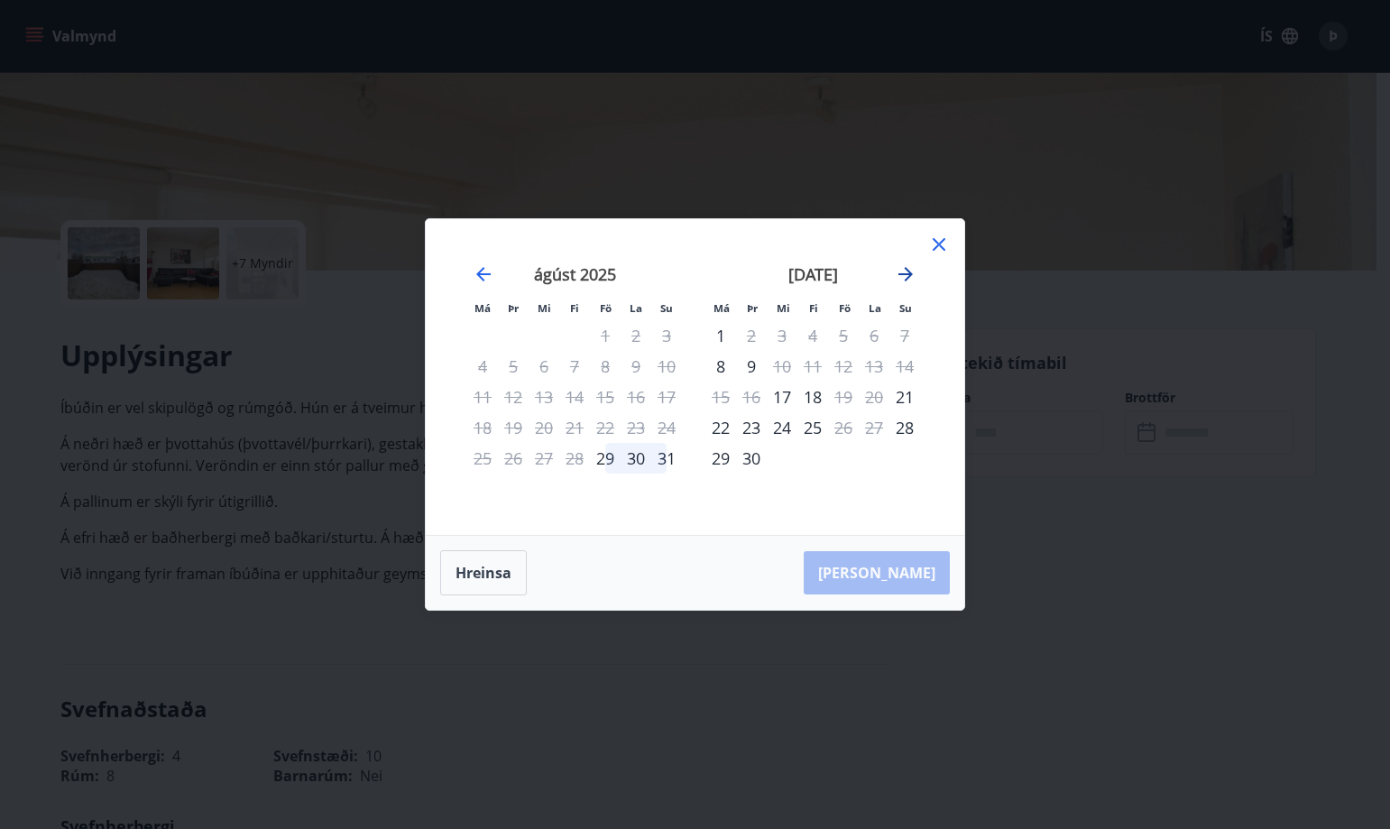
click at [902, 276] on icon "Move forward to switch to the next month." at bounding box center [906, 274] width 22 height 22
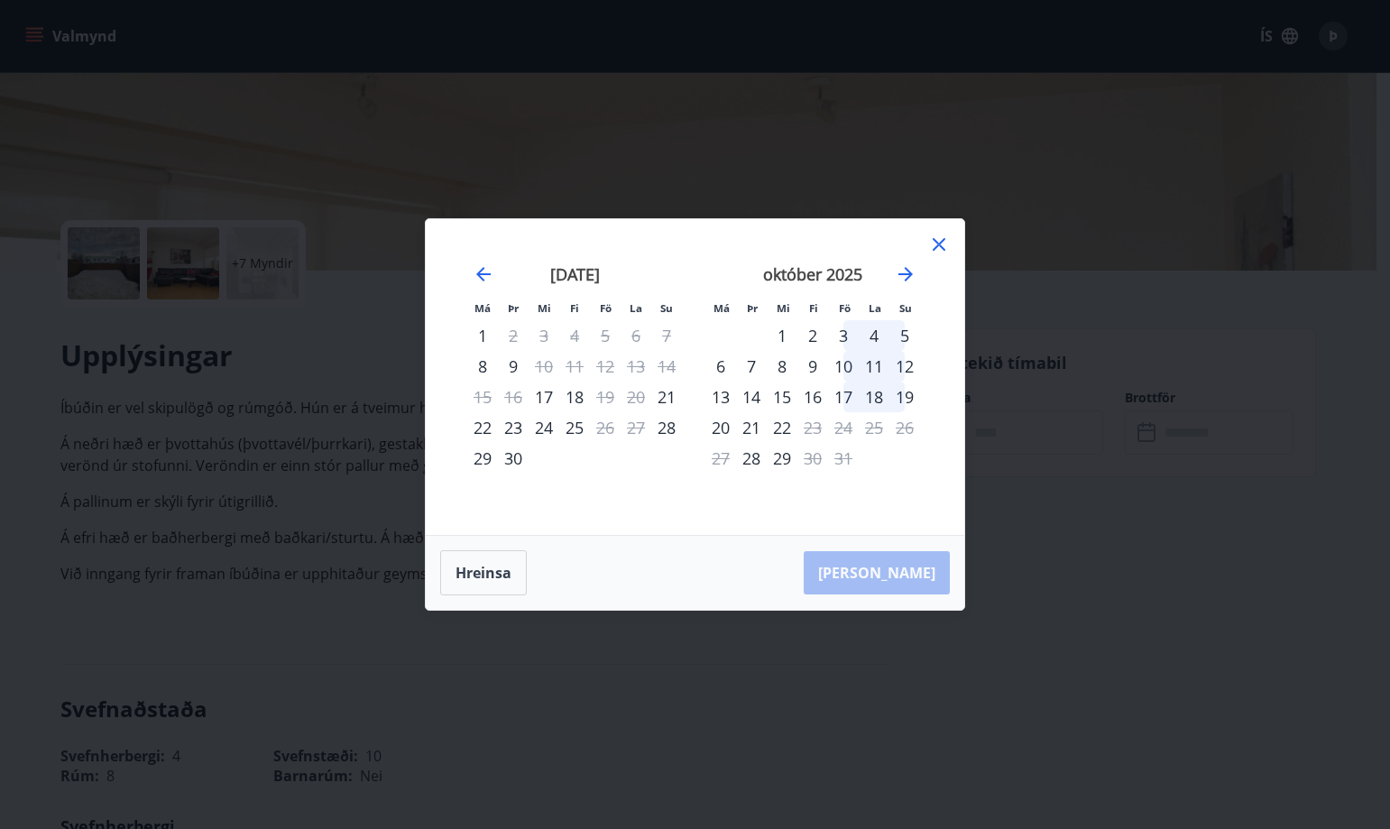
click at [932, 250] on icon at bounding box center [939, 245] width 22 height 22
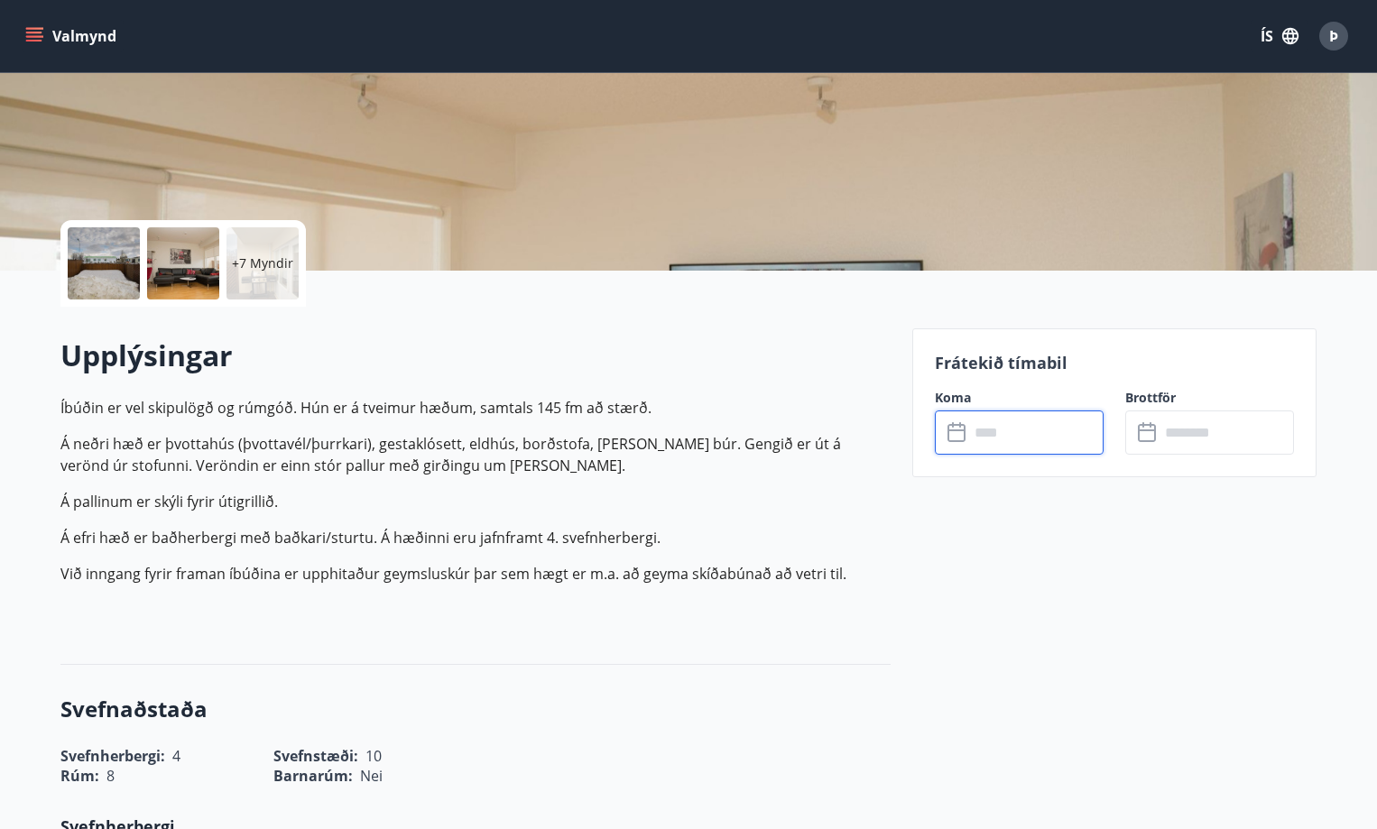
click at [1030, 434] on input "text" at bounding box center [1036, 433] width 134 height 44
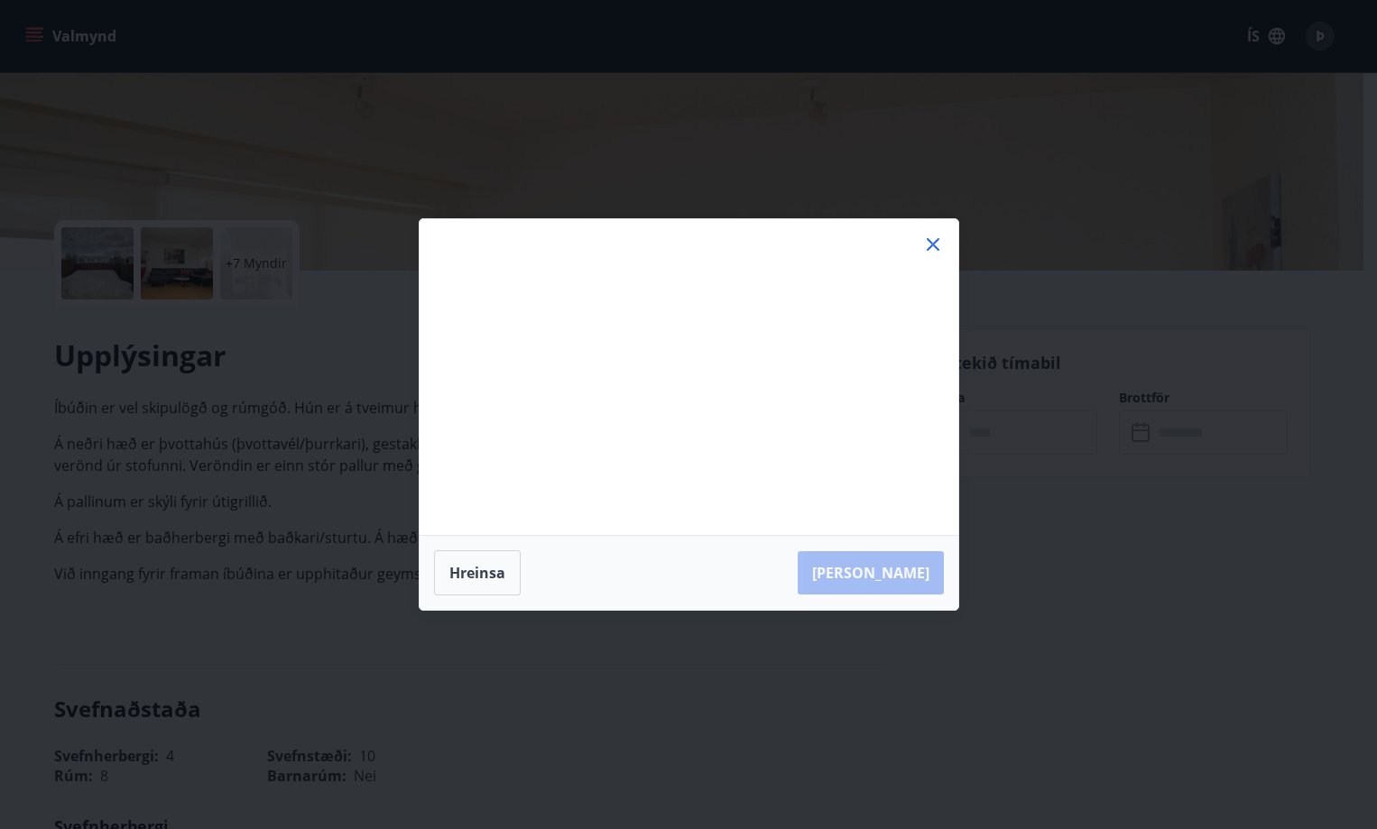
click at [1073, 432] on div "Má Þr Mi Fi Fö La Su Má Þr Mi Fi Fö La Su júlí 2025 1 2 3 4 5 6 7 8 9 10 11 12 …" at bounding box center [688, 414] width 1377 height 829
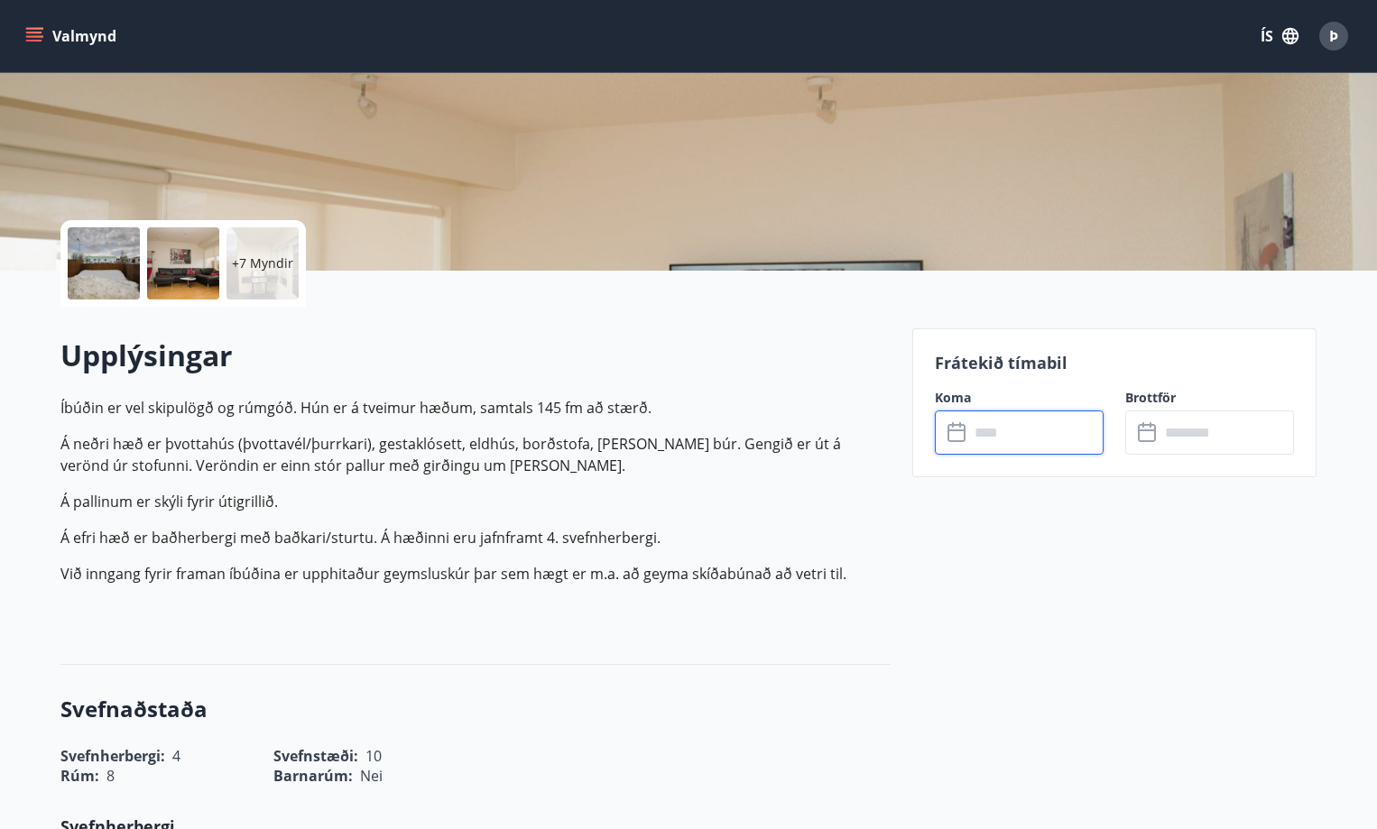
click at [1016, 441] on input "text" at bounding box center [1036, 433] width 134 height 44
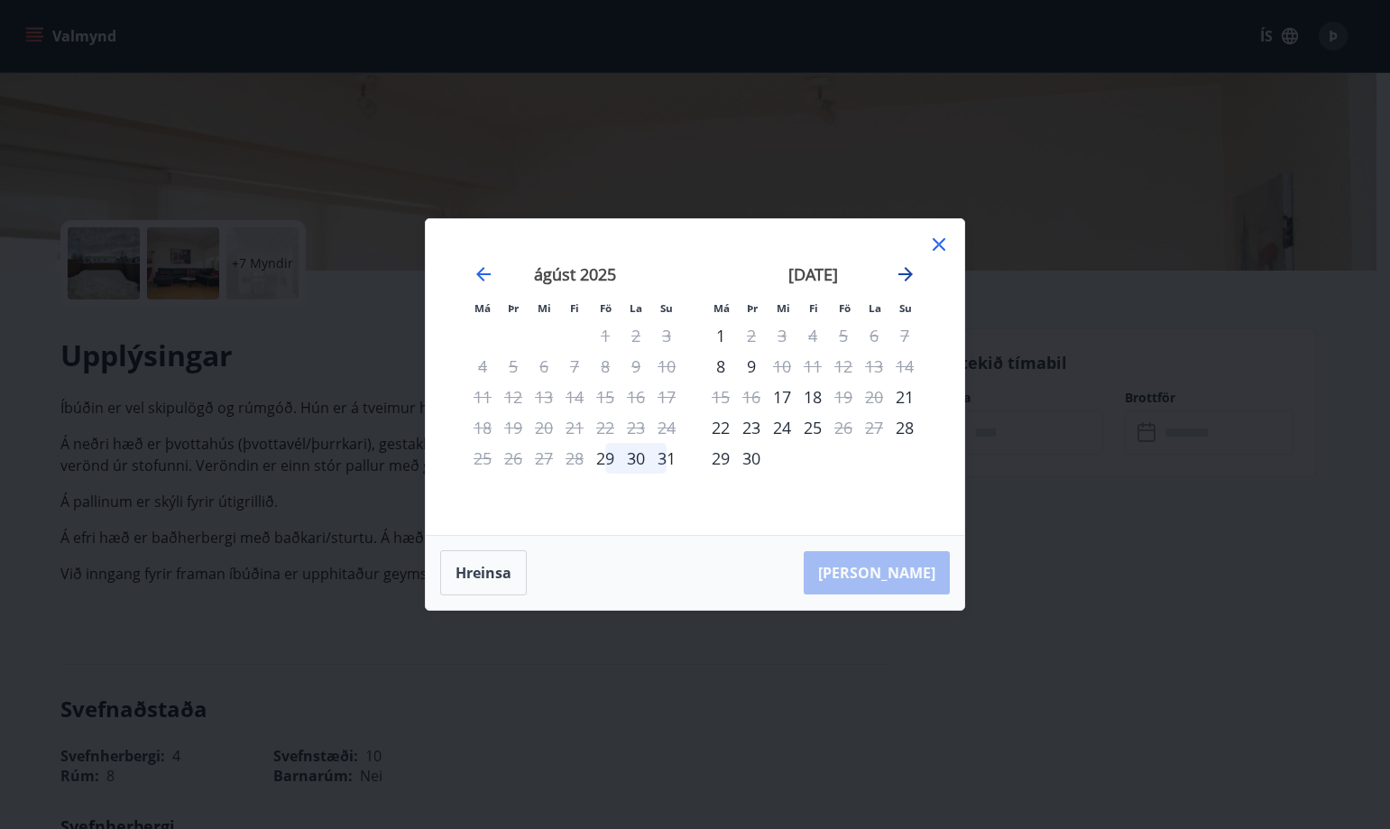
click at [903, 272] on icon "Move forward to switch to the next month." at bounding box center [906, 274] width 22 height 22
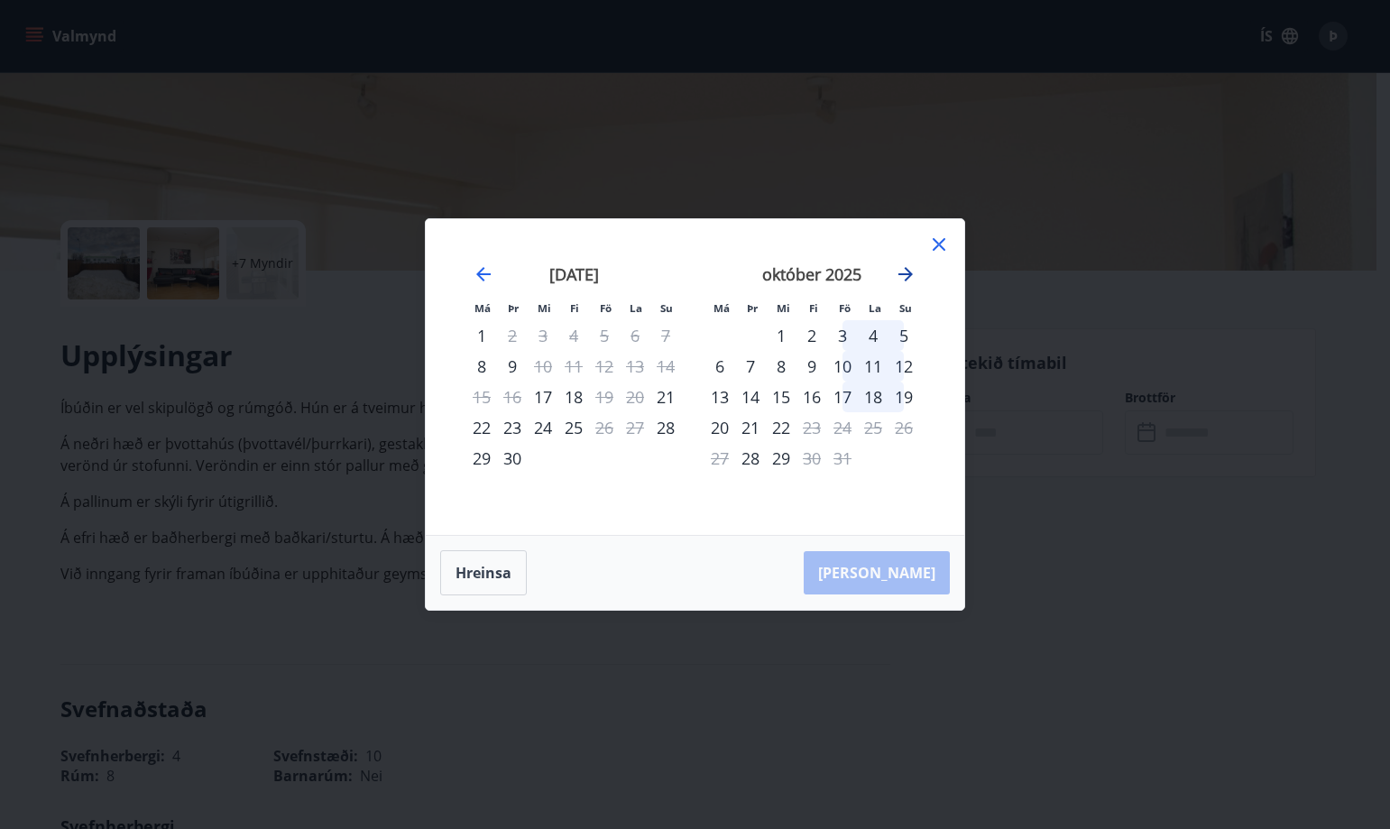
click at [903, 272] on icon "Move forward to switch to the next month." at bounding box center [906, 274] width 22 height 22
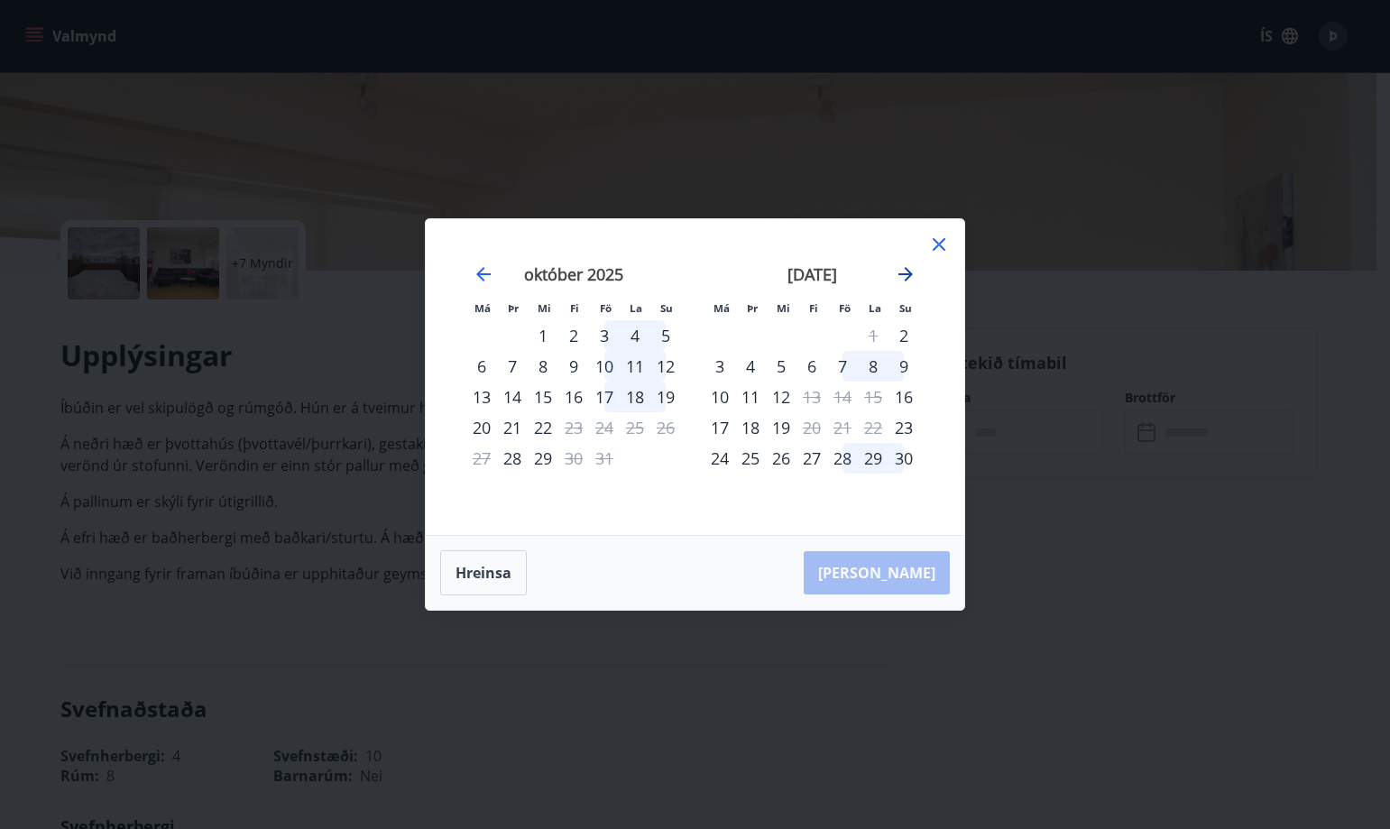
click at [903, 272] on icon "Move forward to switch to the next month." at bounding box center [906, 274] width 22 height 22
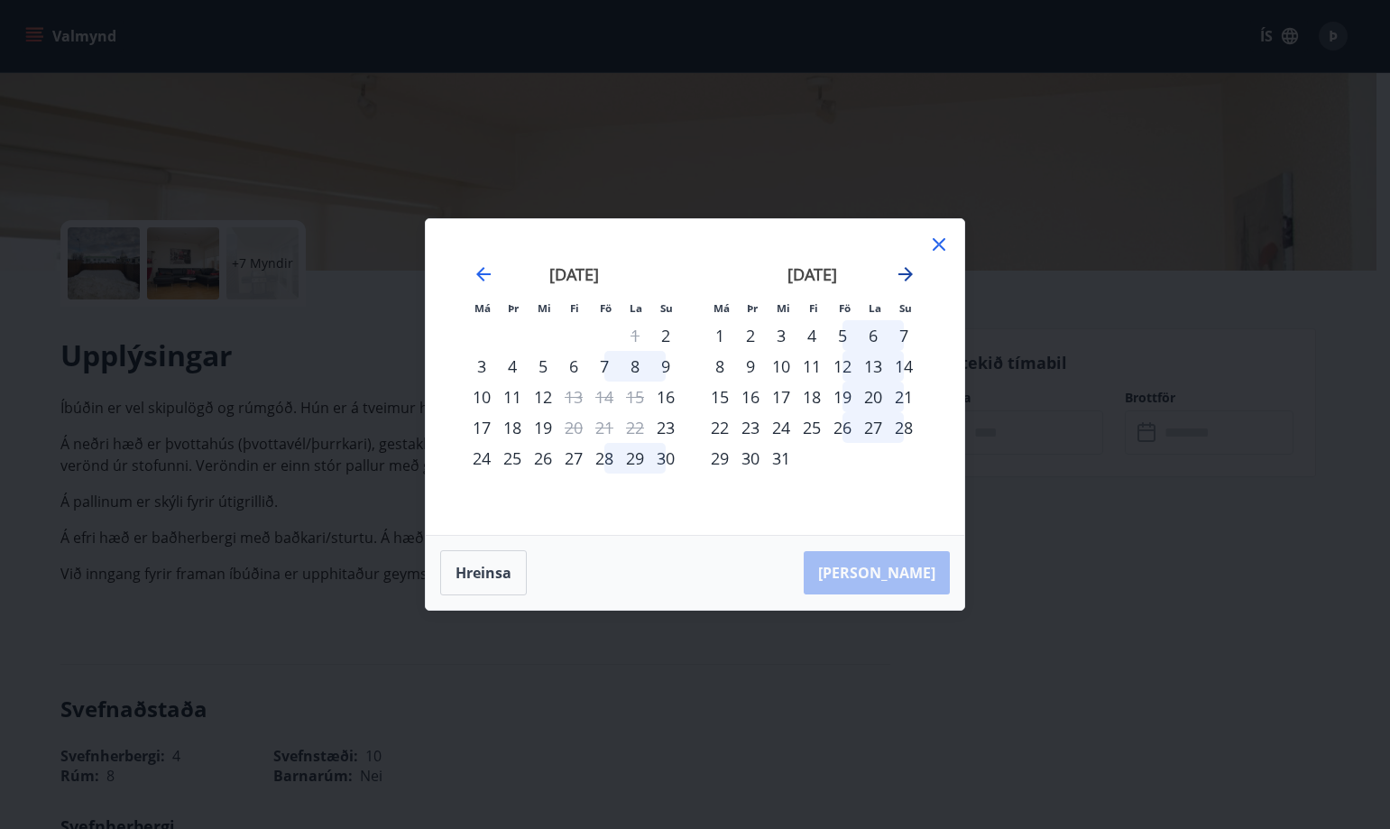
click at [903, 272] on icon "Move forward to switch to the next month." at bounding box center [906, 274] width 22 height 22
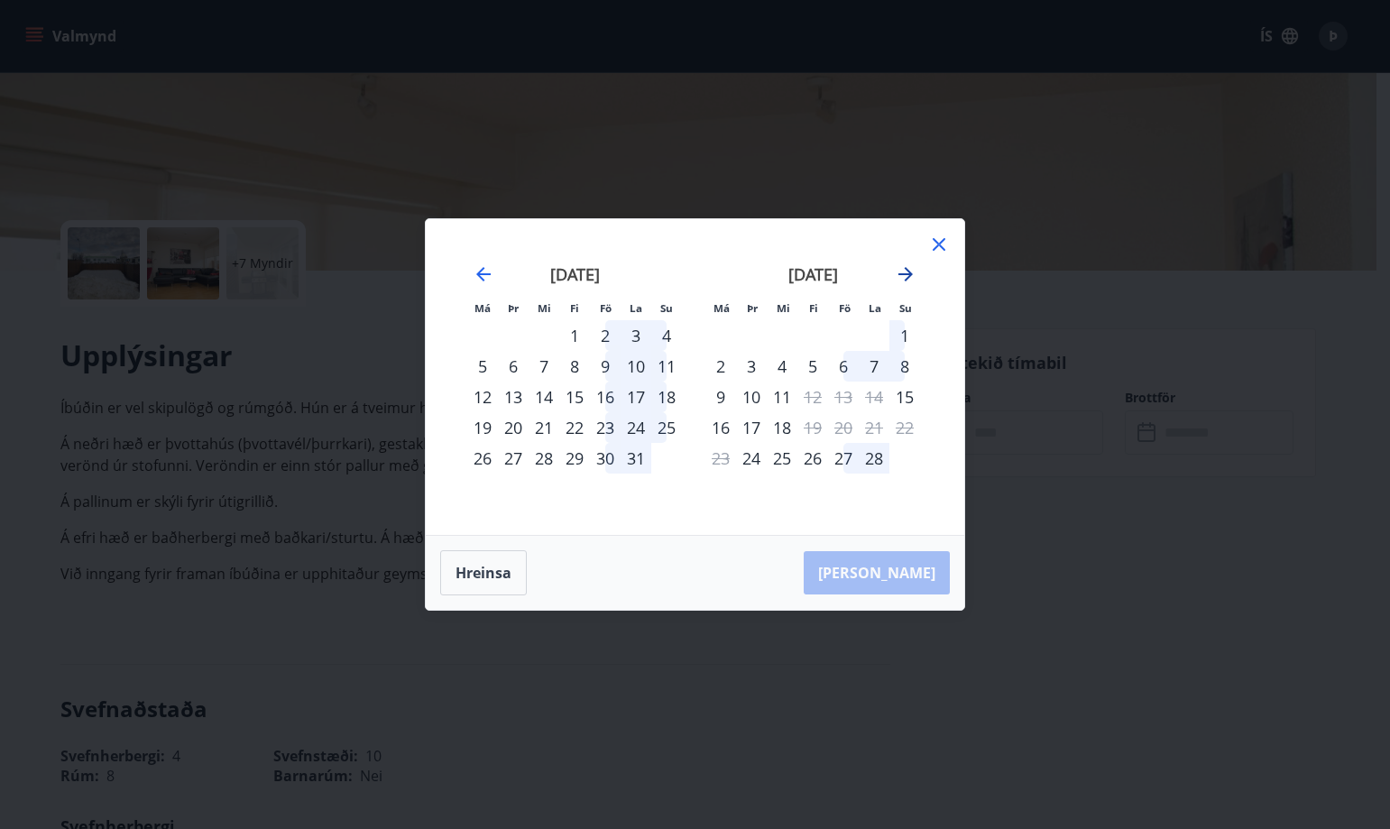
click at [903, 272] on icon "Move forward to switch to the next month." at bounding box center [906, 274] width 22 height 22
click at [838, 428] on div "20" at bounding box center [843, 427] width 31 height 31
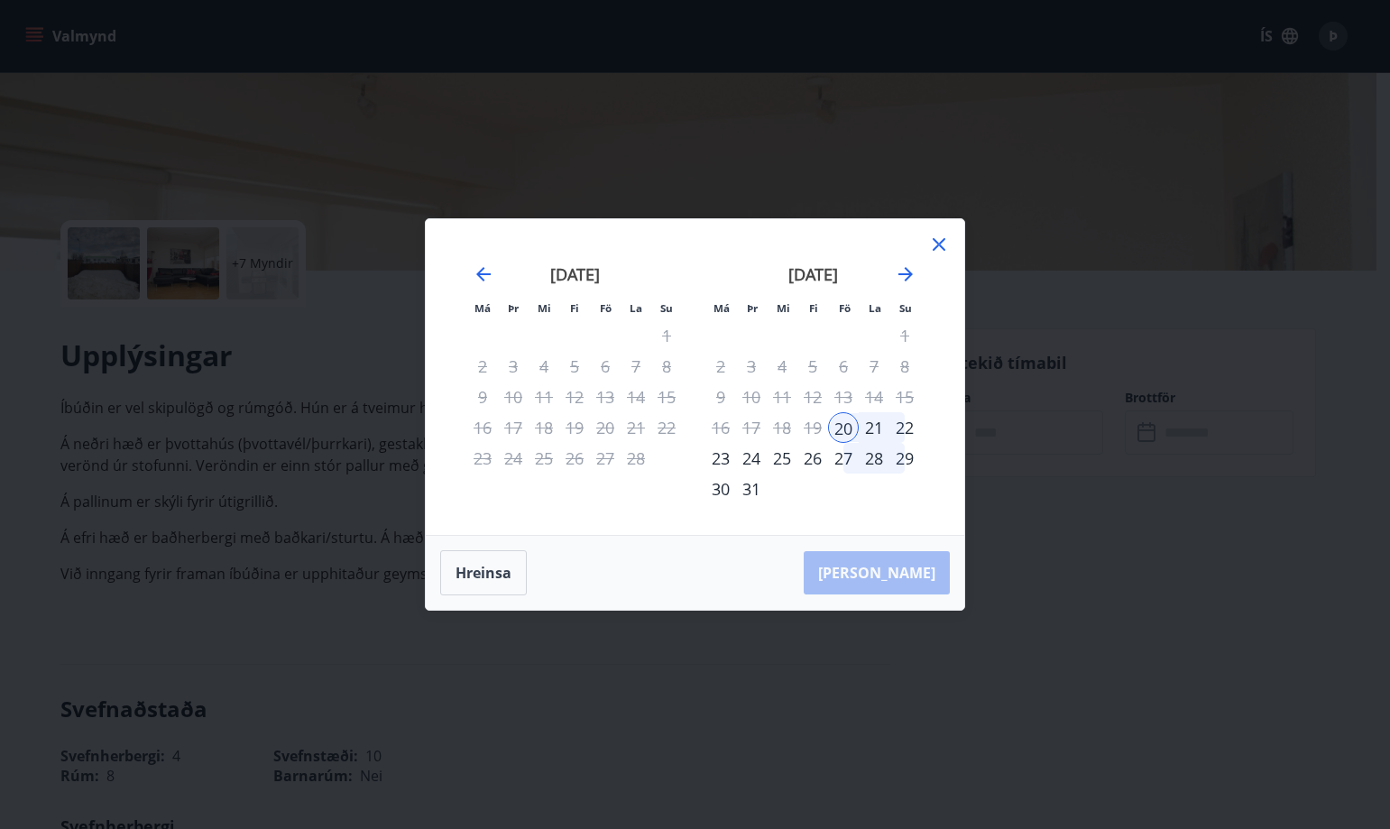
click at [723, 462] on div "23" at bounding box center [721, 458] width 31 height 31
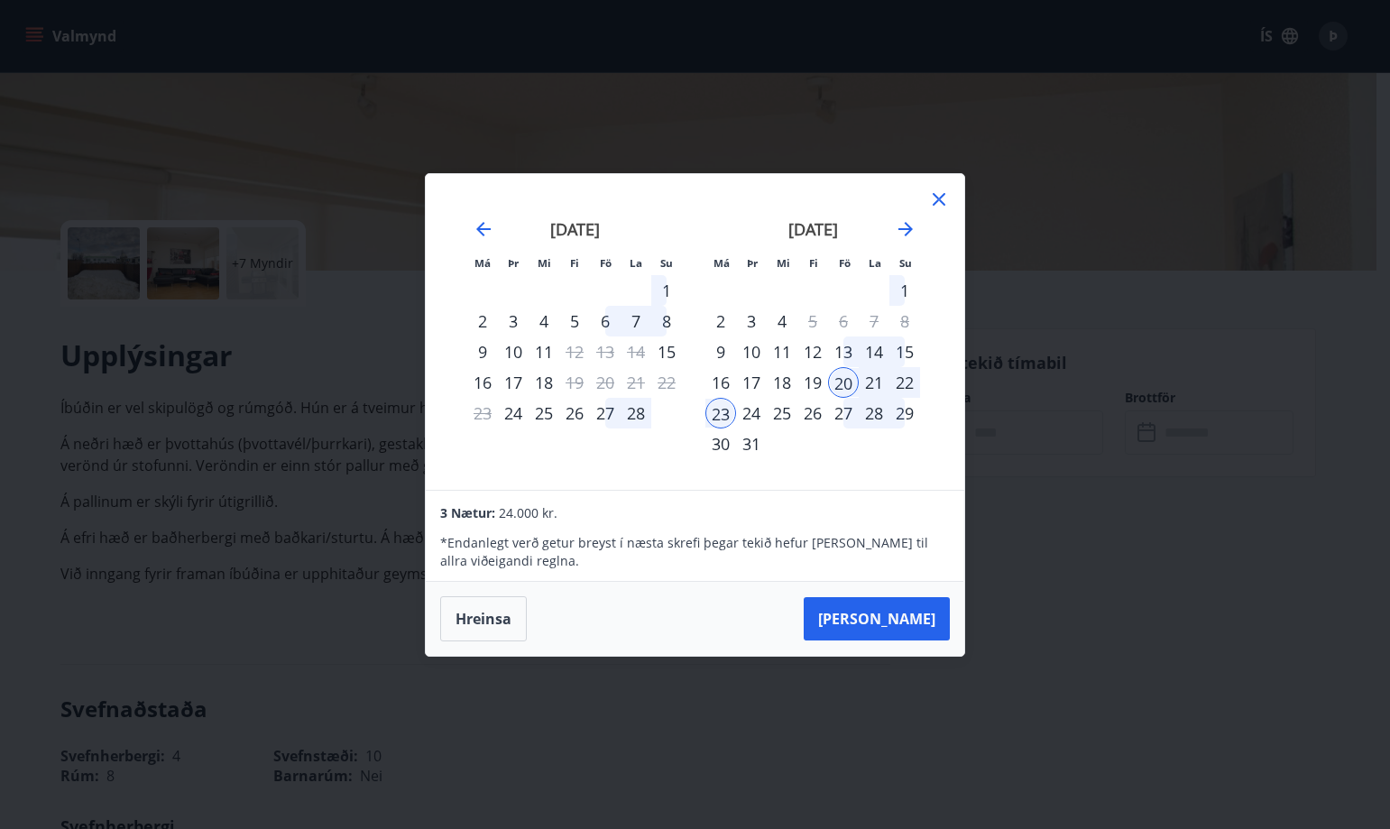
click at [940, 201] on icon at bounding box center [939, 200] width 22 height 22
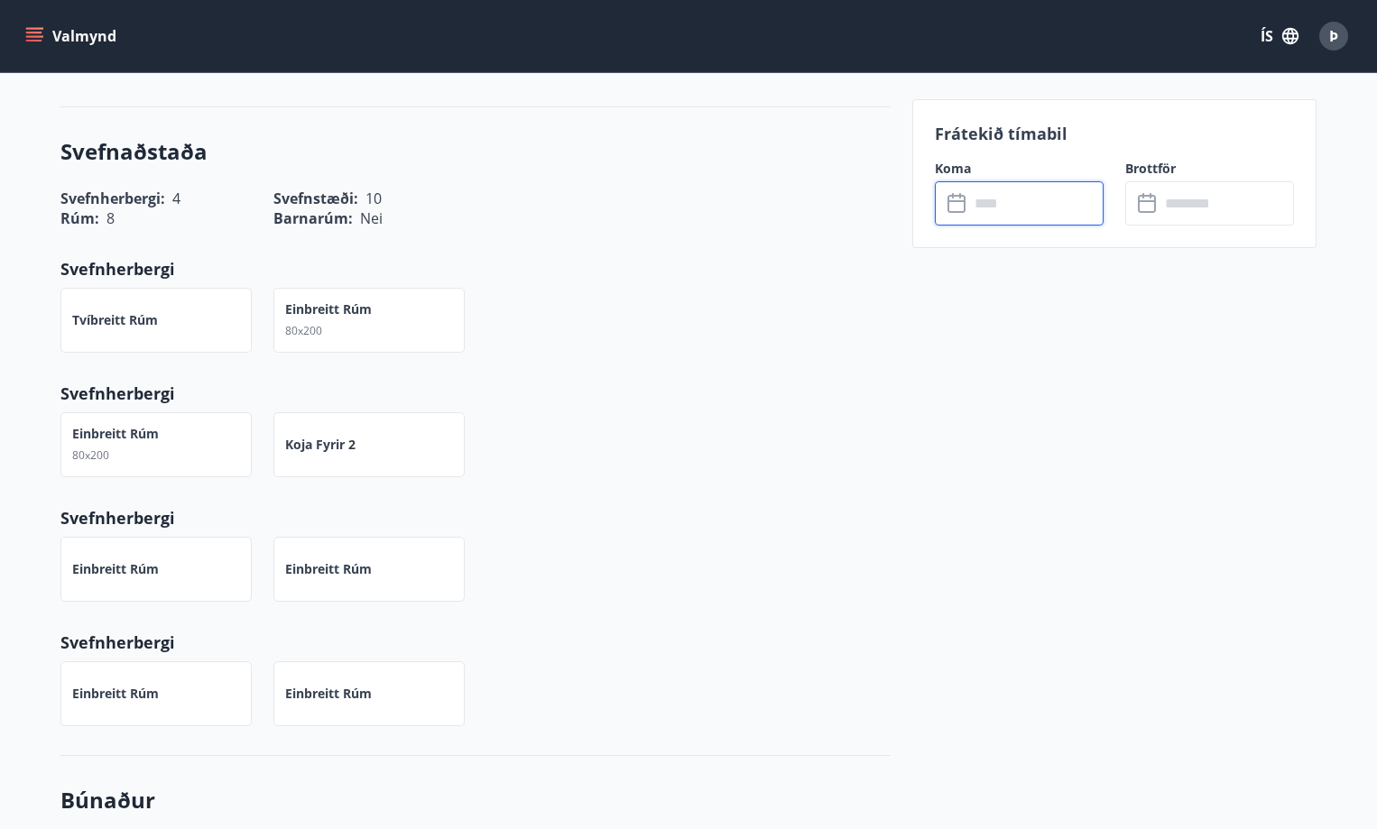
scroll to position [1173, 0]
